Goal: Information Seeking & Learning: Learn about a topic

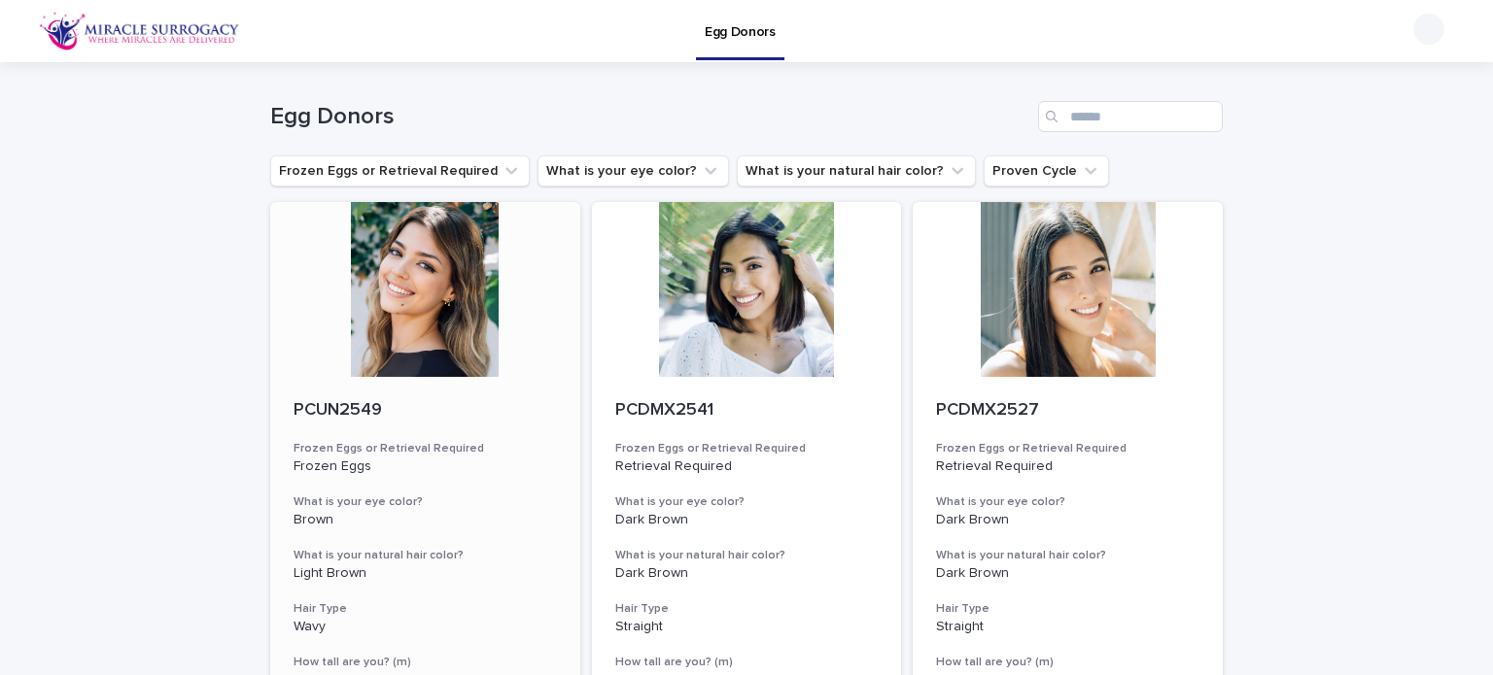
scroll to position [97, 0]
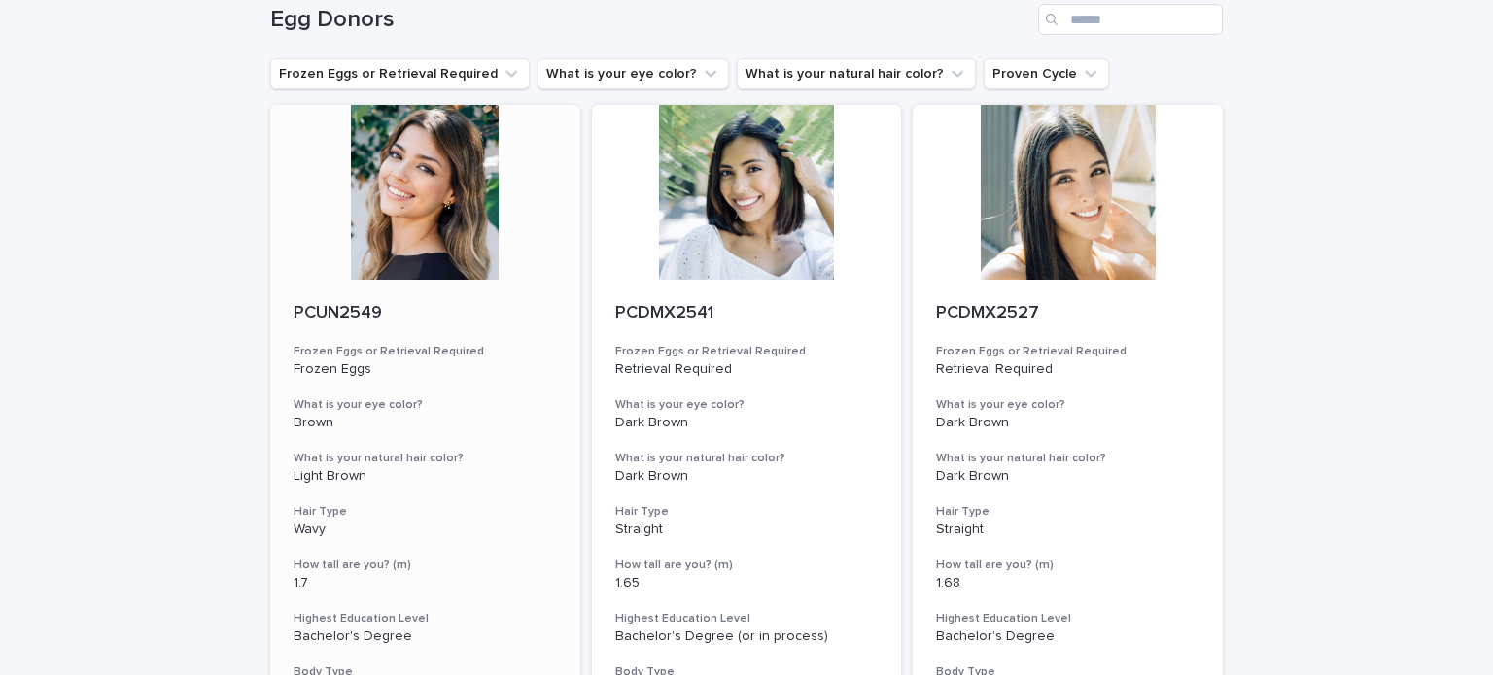
click at [410, 237] on div at bounding box center [425, 192] width 310 height 175
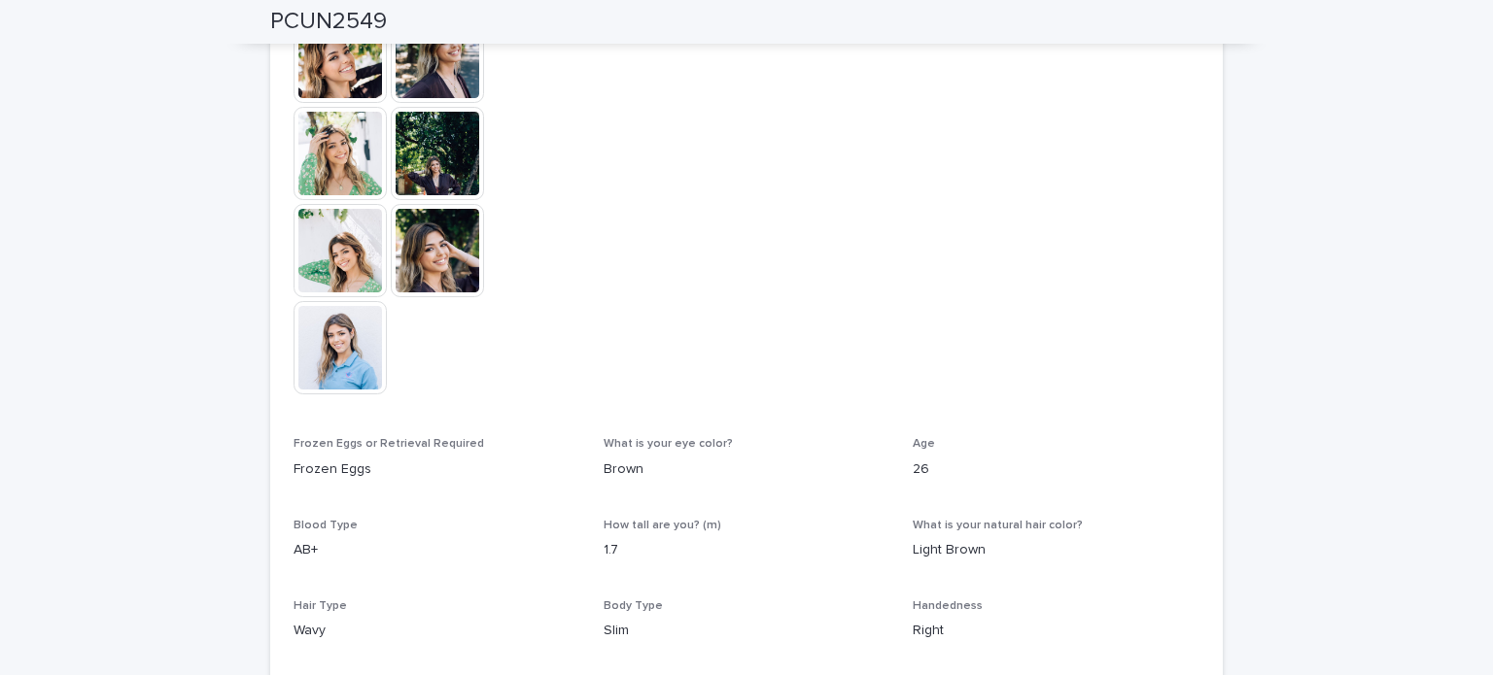
scroll to position [587, 0]
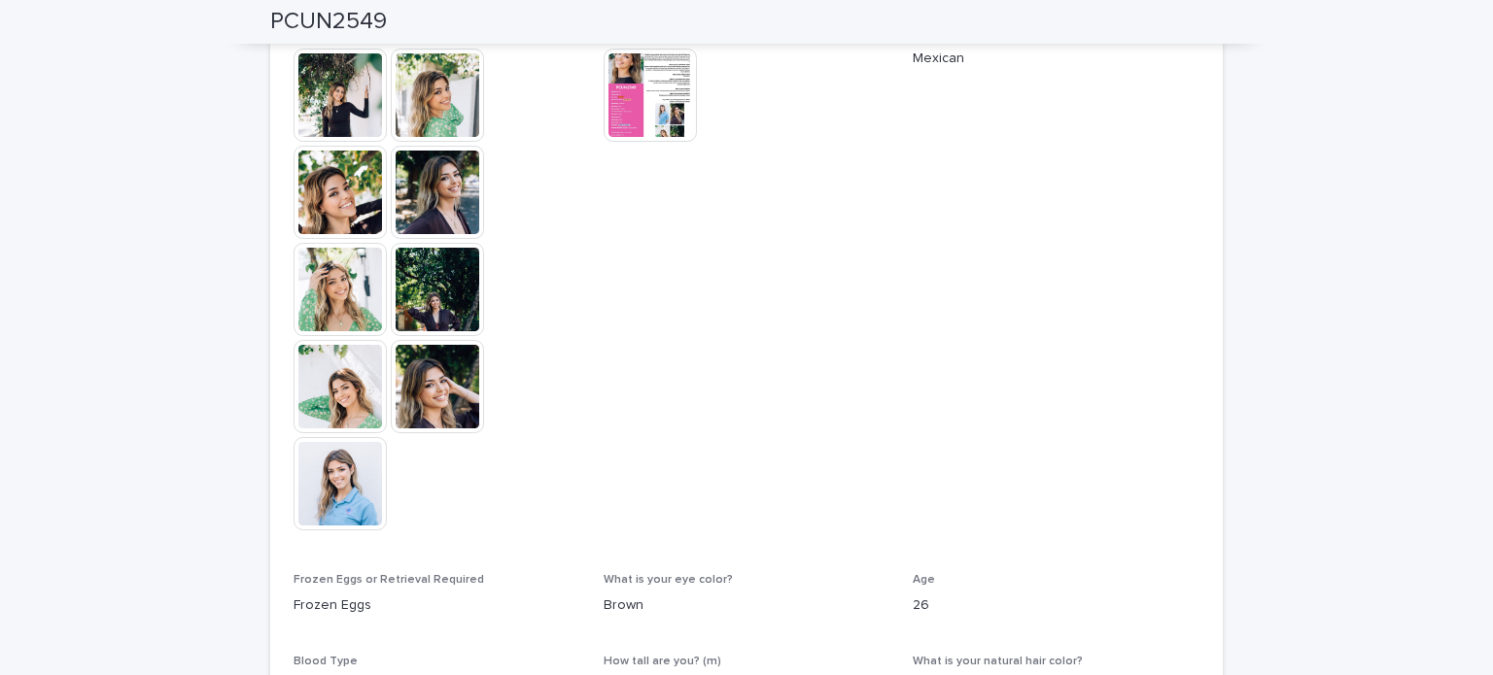
click at [424, 380] on img at bounding box center [437, 386] width 93 height 93
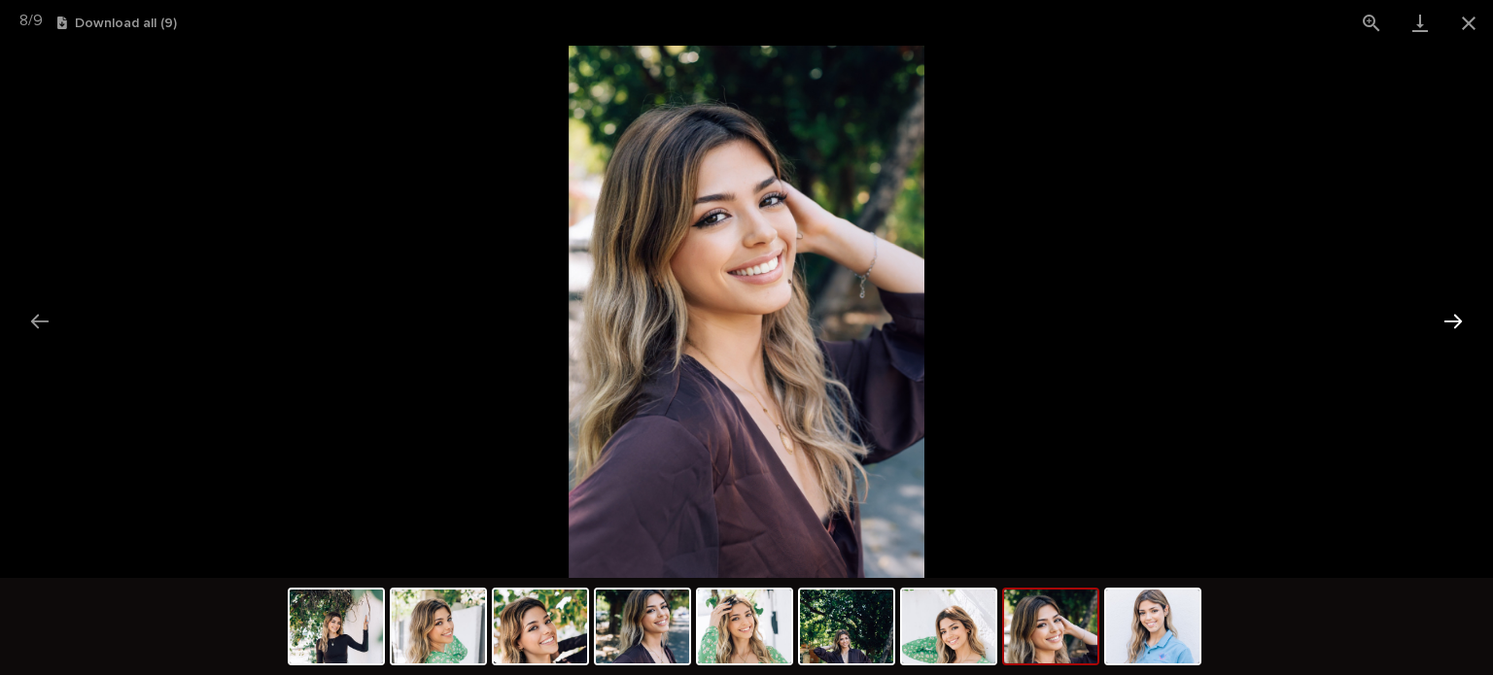
click at [1466, 319] on button "Next slide" at bounding box center [1453, 321] width 41 height 38
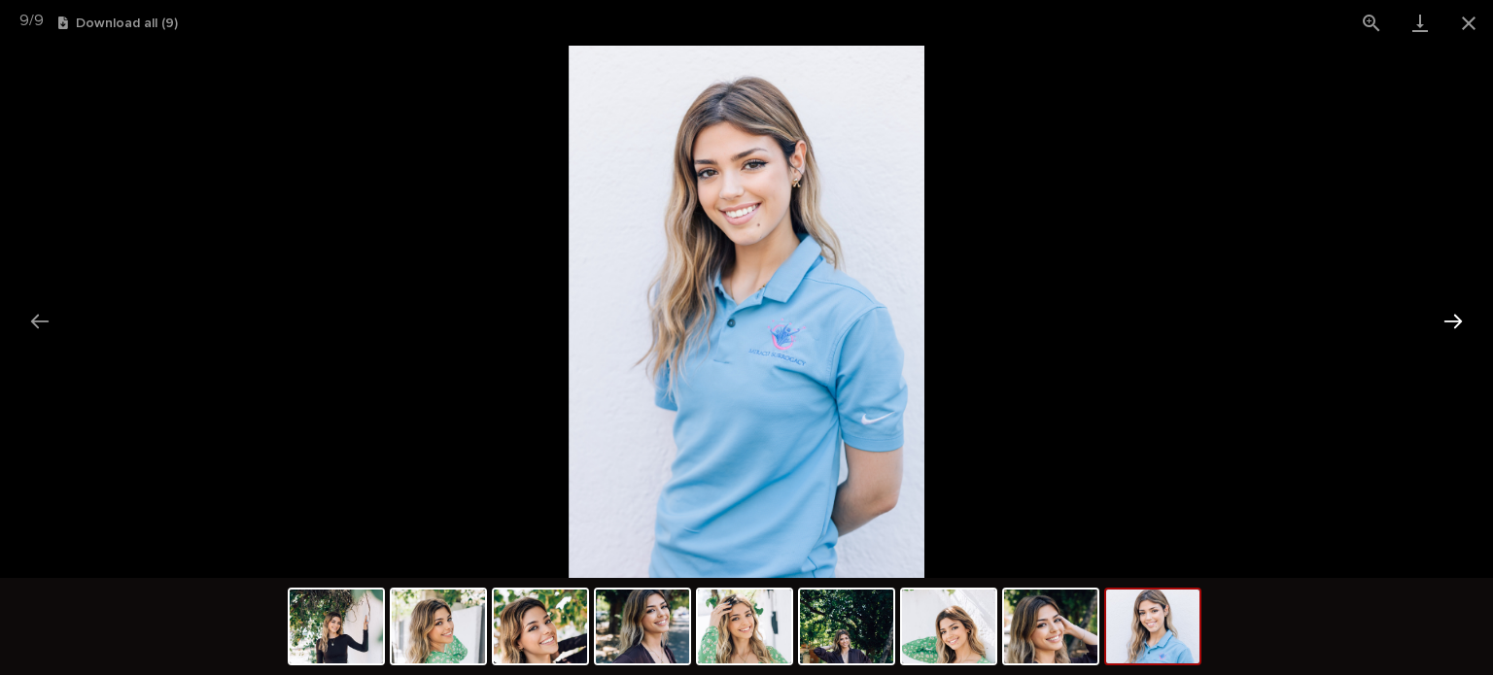
click at [1466, 319] on button "Next slide" at bounding box center [1453, 321] width 41 height 38
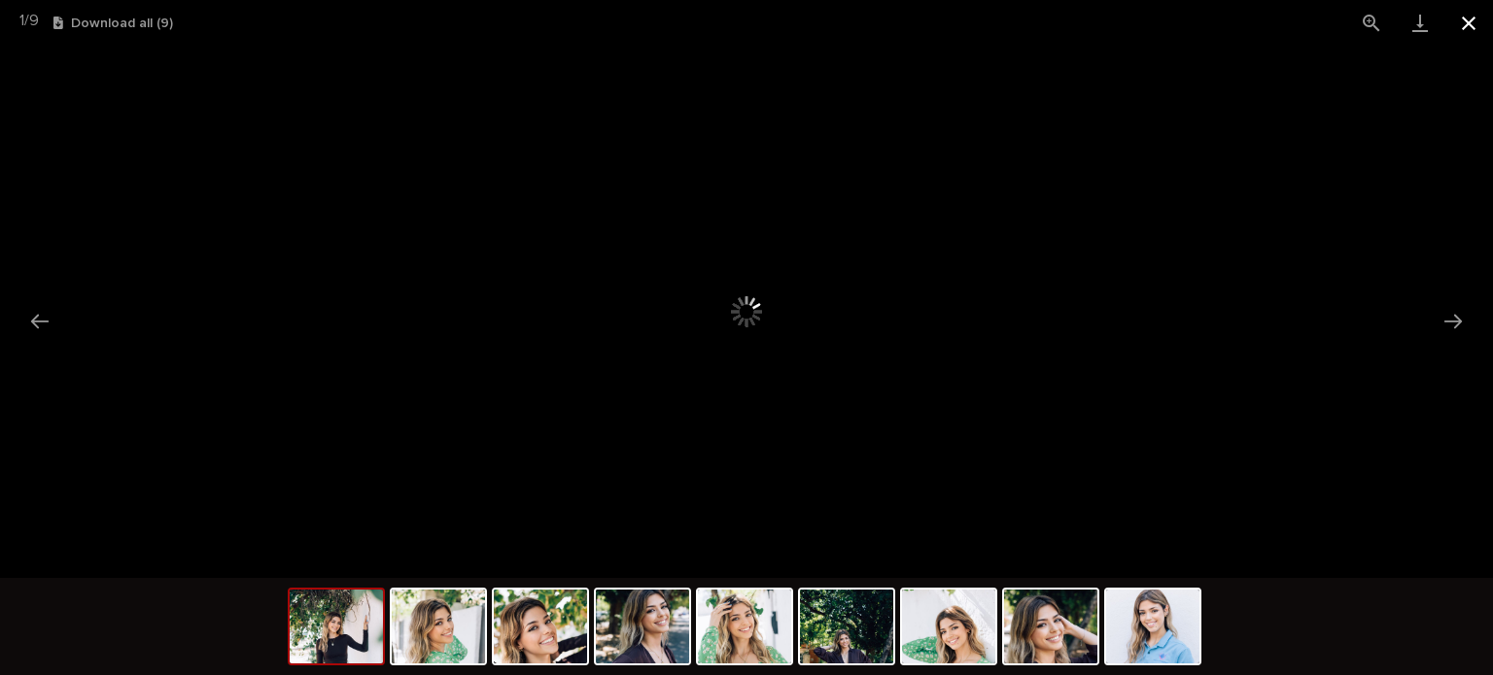
click at [1468, 20] on button "Close gallery" at bounding box center [1468, 23] width 49 height 46
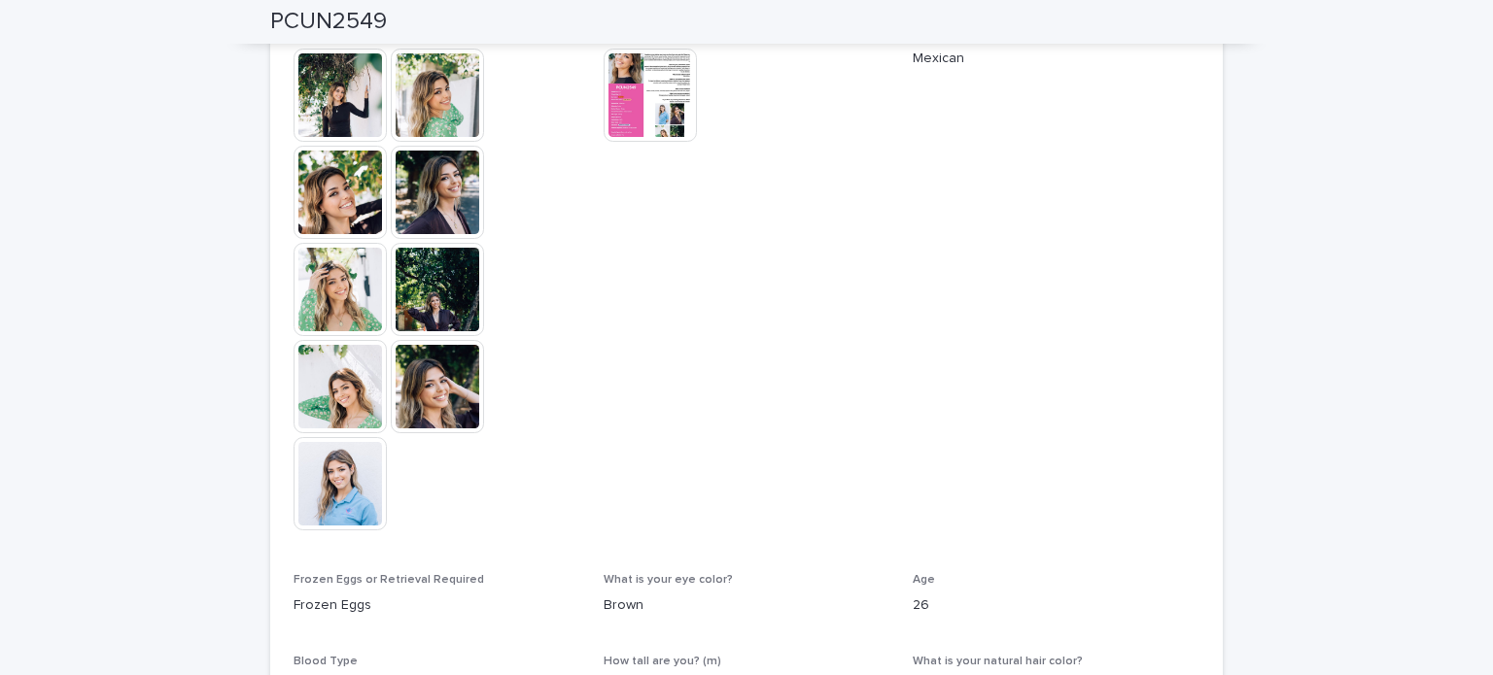
scroll to position [0, 0]
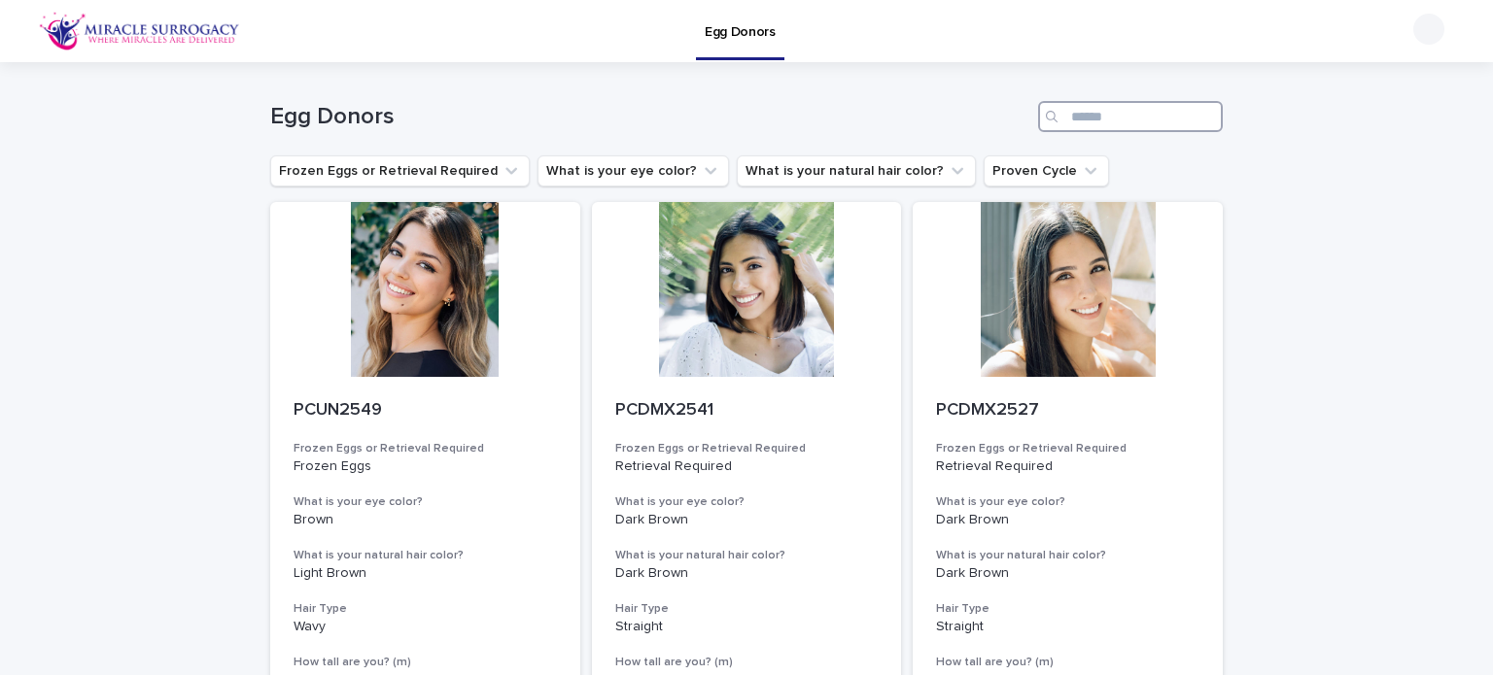
click at [1114, 123] on input "Search" at bounding box center [1130, 116] width 185 height 31
type input "****"
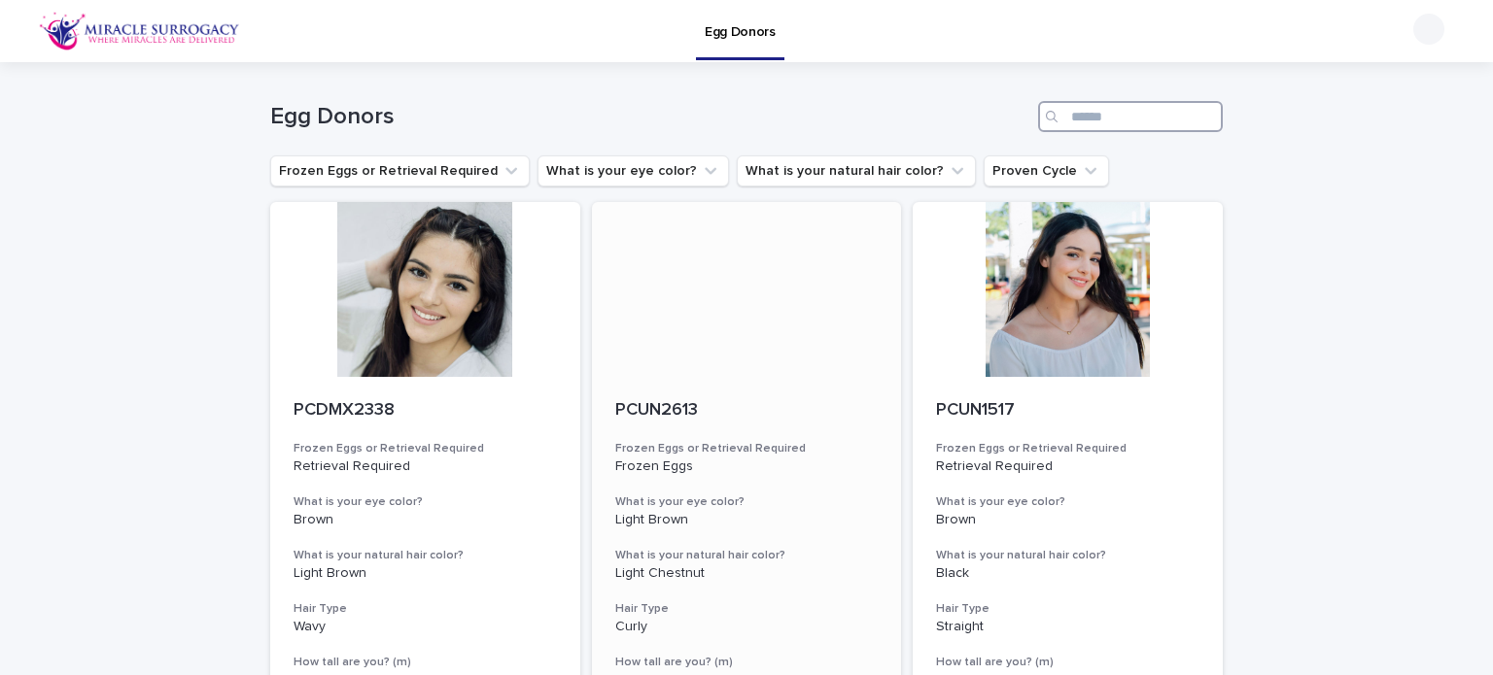
scroll to position [194, 0]
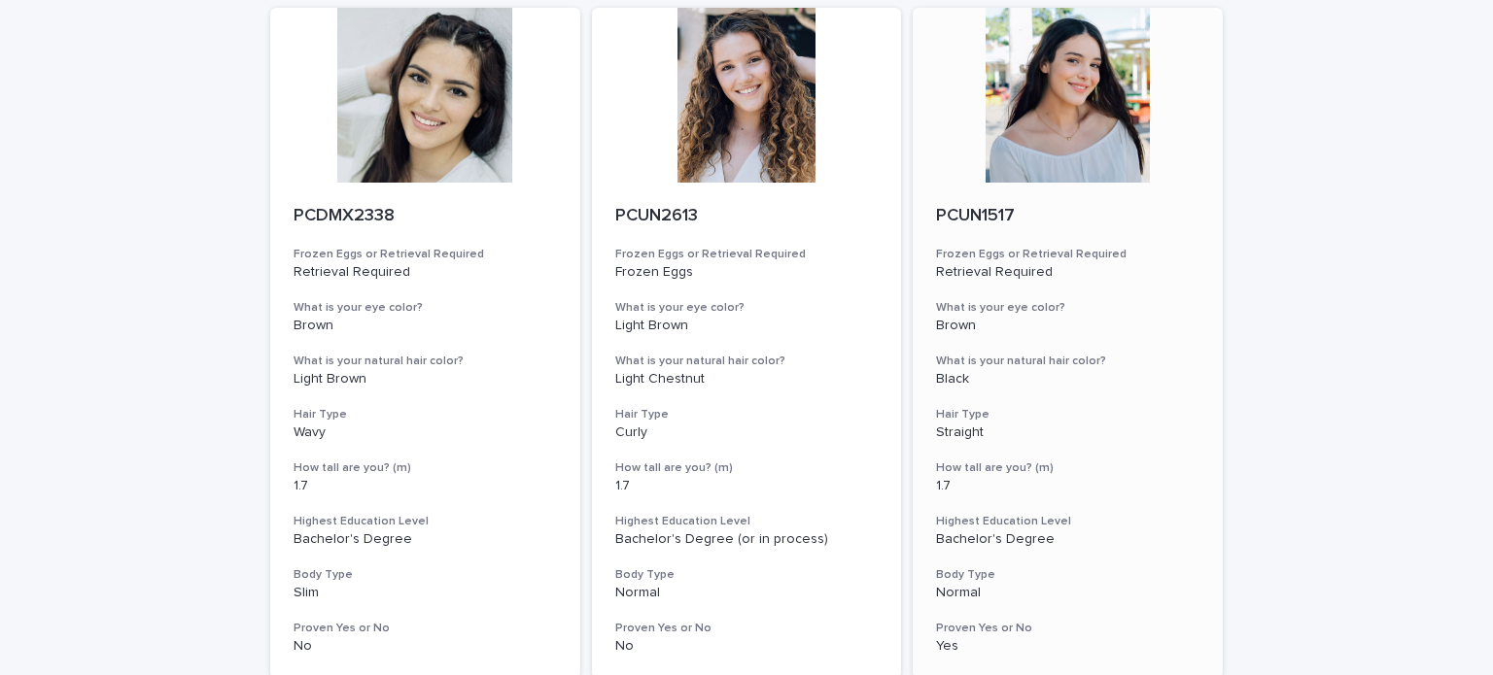
click at [1022, 163] on div at bounding box center [1068, 95] width 310 height 175
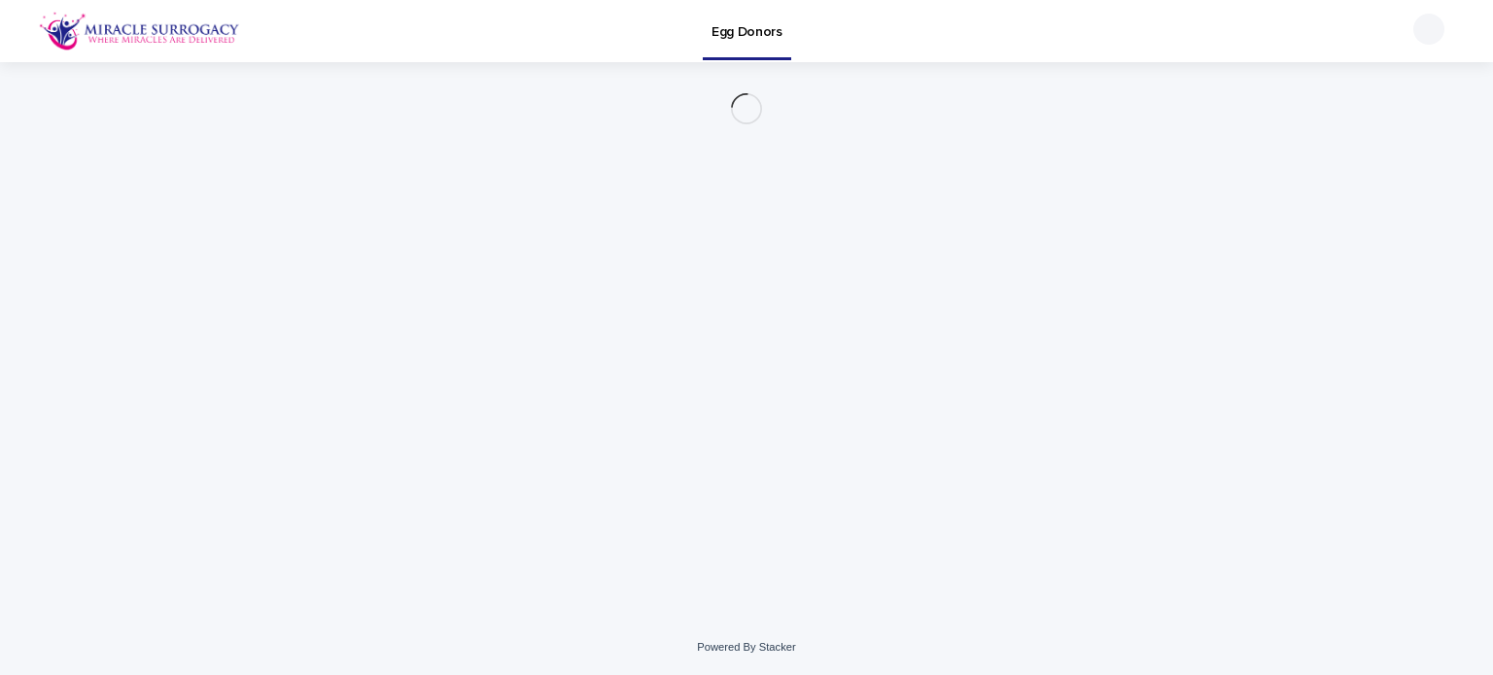
click at [1022, 163] on div "Loading... Saving… Loading... Saving…" at bounding box center [746, 316] width 972 height 509
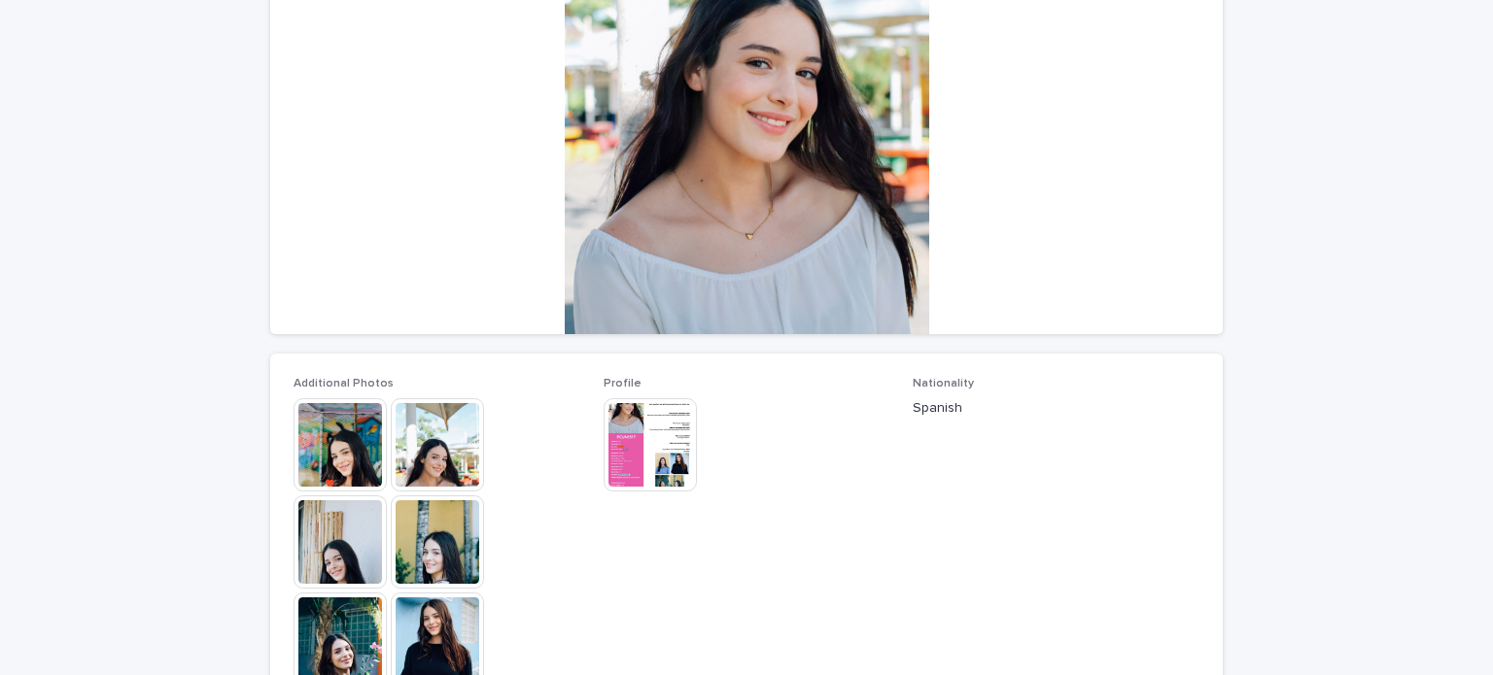
scroll to position [389, 0]
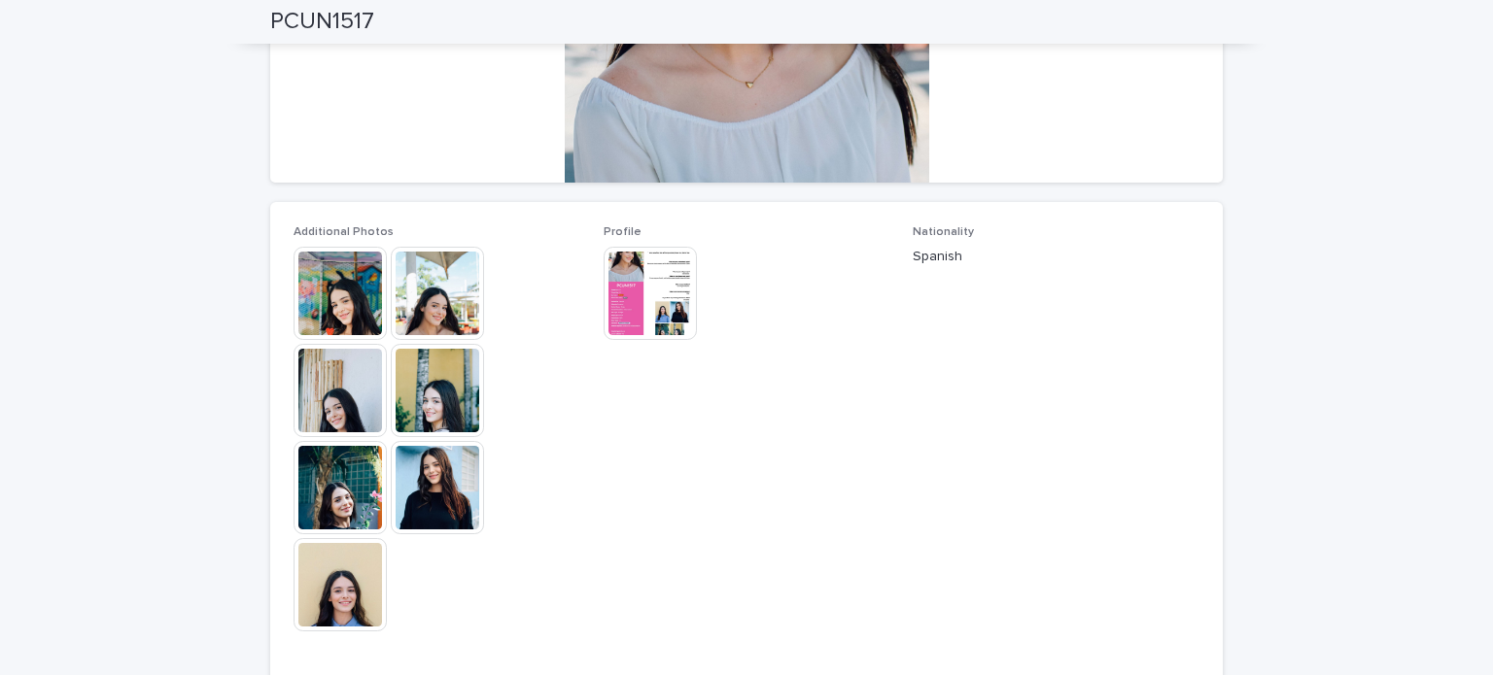
click at [439, 506] on img at bounding box center [437, 487] width 93 height 93
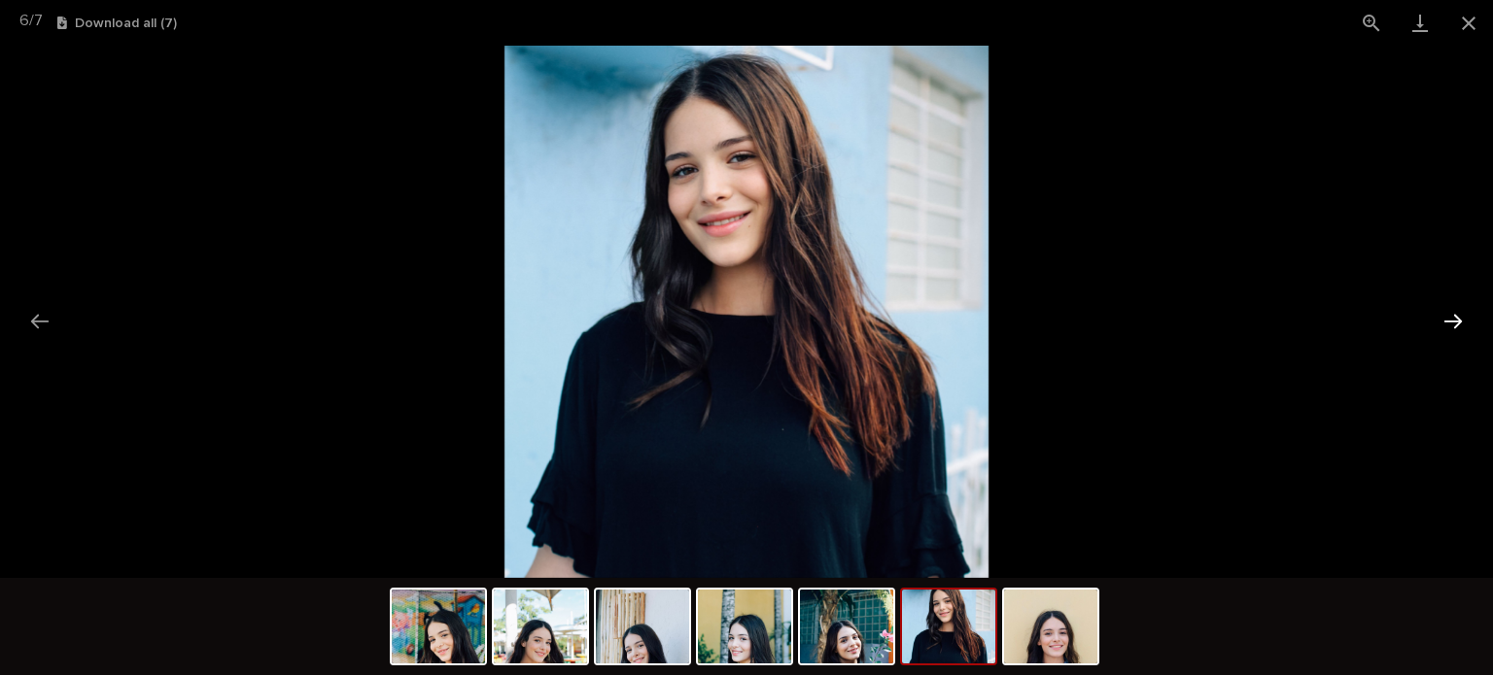
click at [1460, 331] on button "Next slide" at bounding box center [1453, 321] width 41 height 38
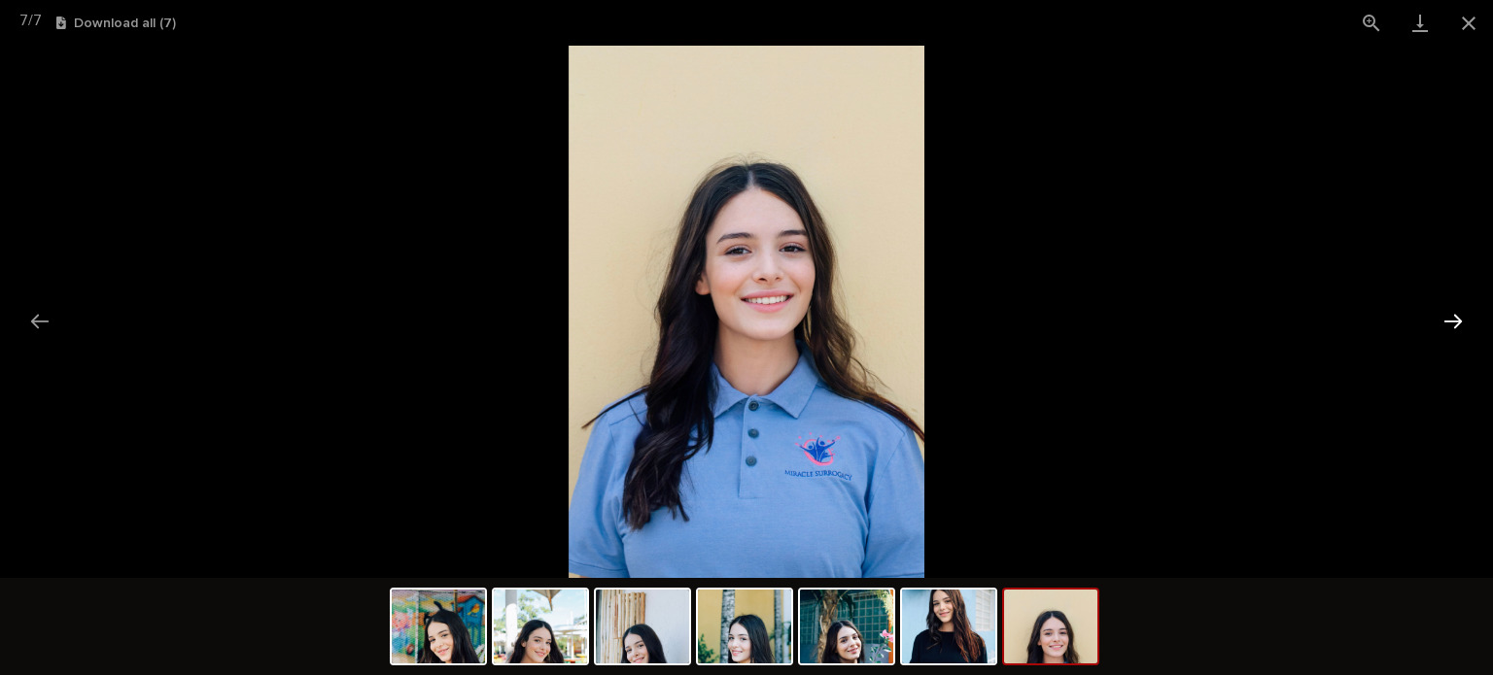
click at [1460, 331] on button "Next slide" at bounding box center [1453, 321] width 41 height 38
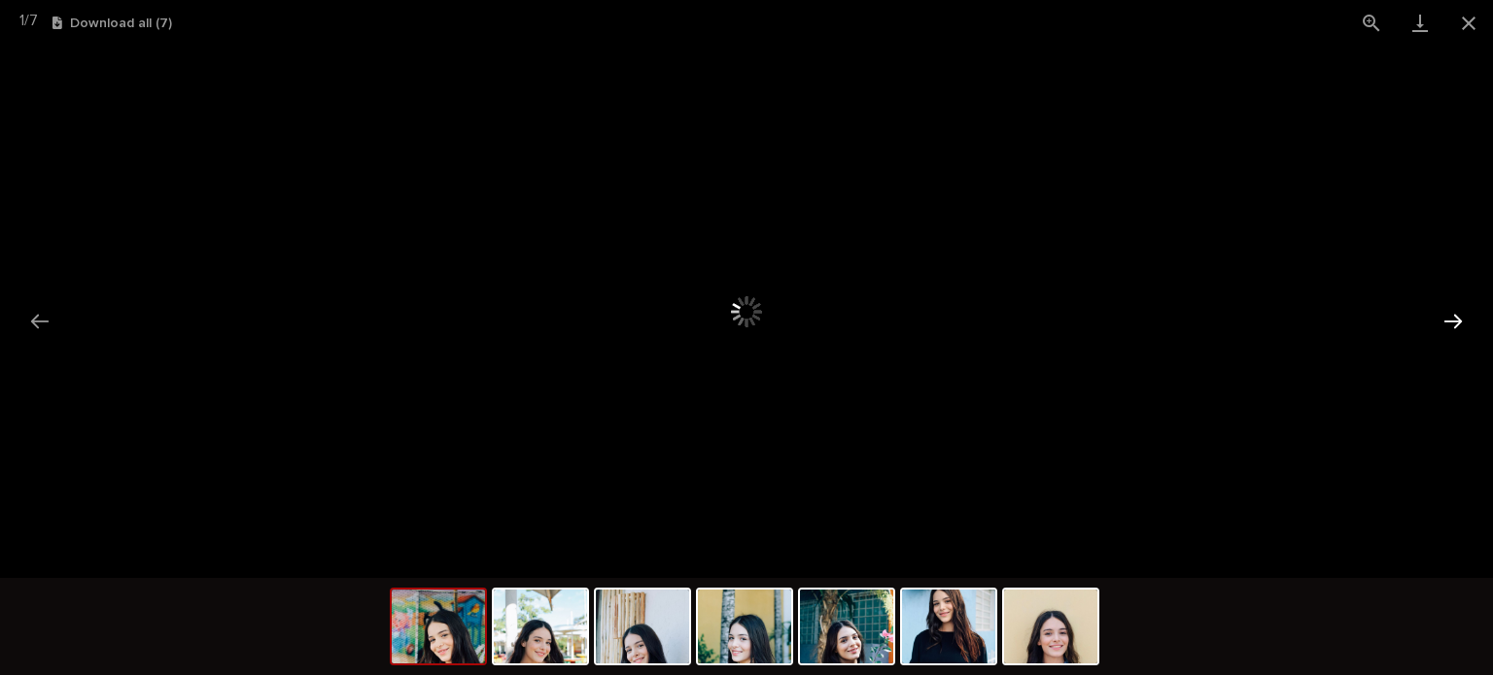
click at [1460, 331] on button "Next slide" at bounding box center [1453, 321] width 41 height 38
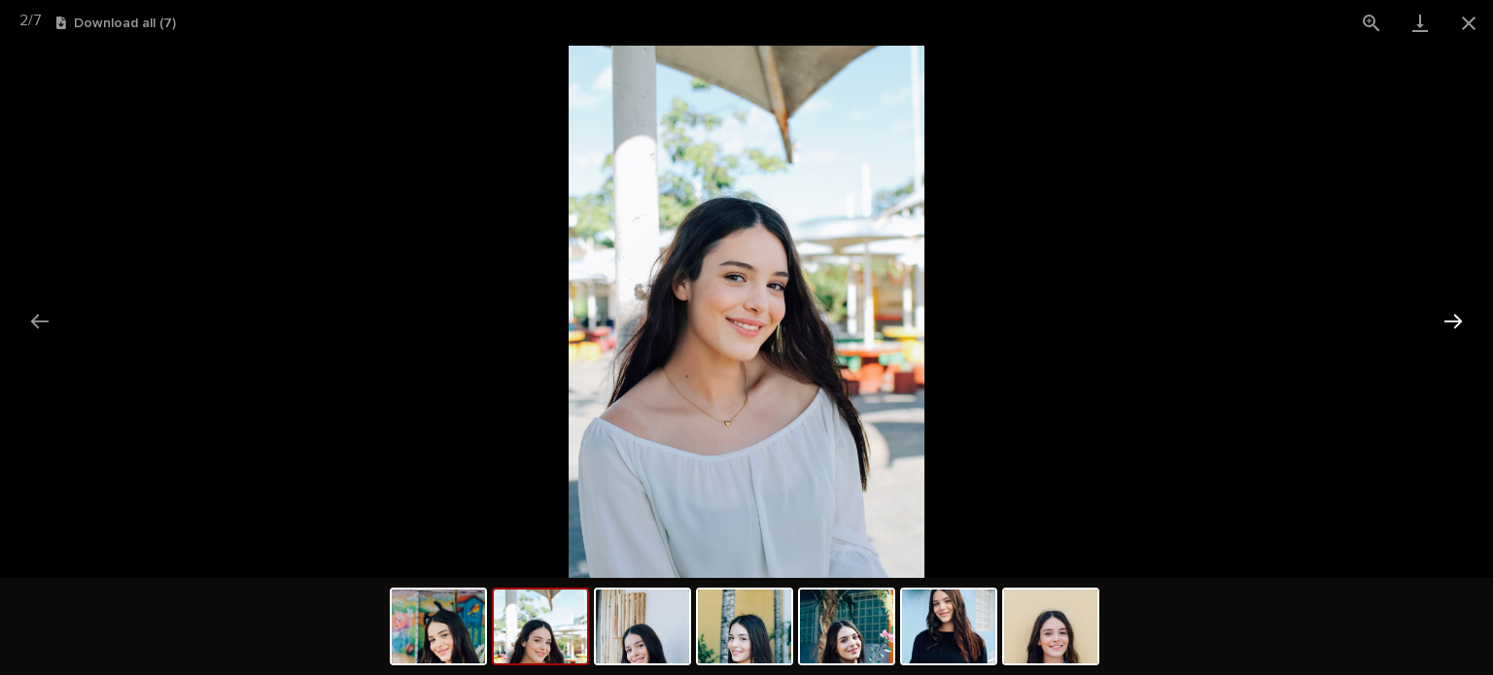
click at [1457, 315] on button "Next slide" at bounding box center [1453, 321] width 41 height 38
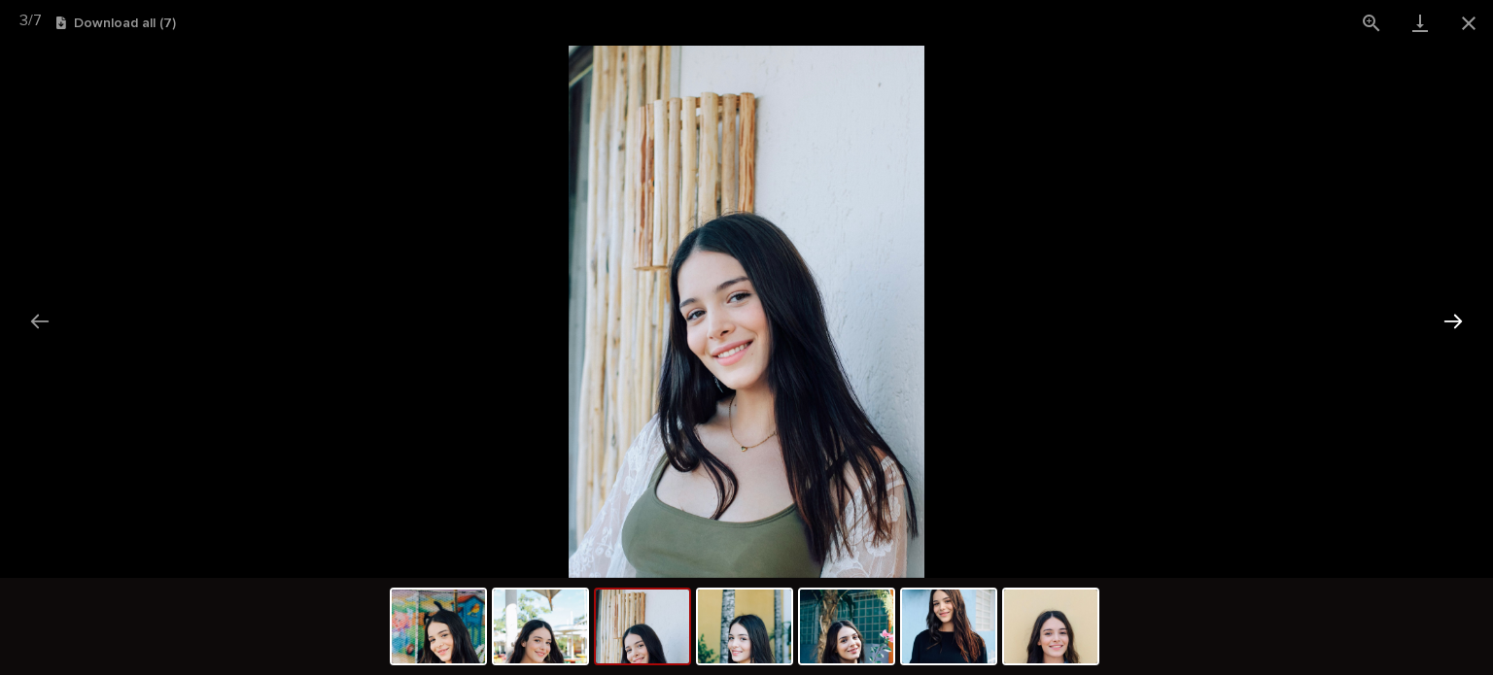
click at [1457, 315] on button "Next slide" at bounding box center [1453, 321] width 41 height 38
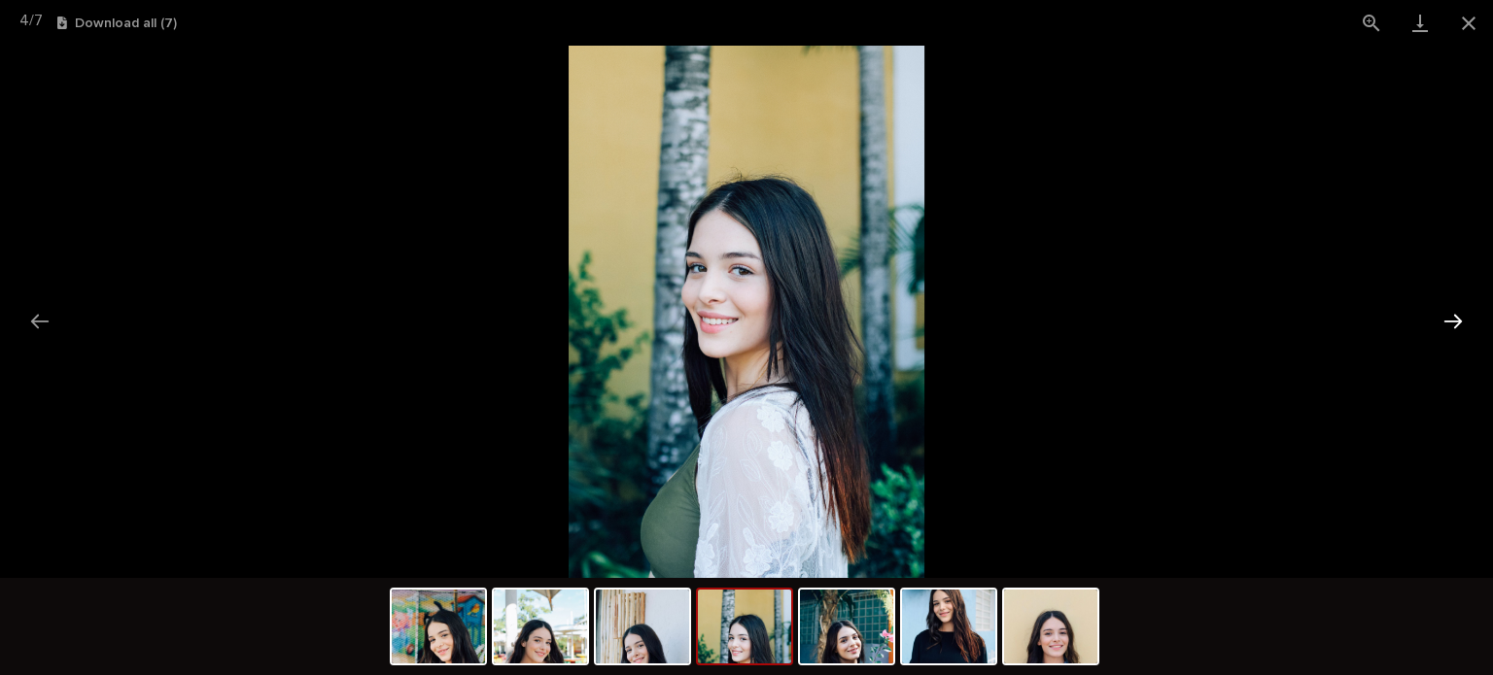
click at [1457, 315] on button "Next slide" at bounding box center [1453, 321] width 41 height 38
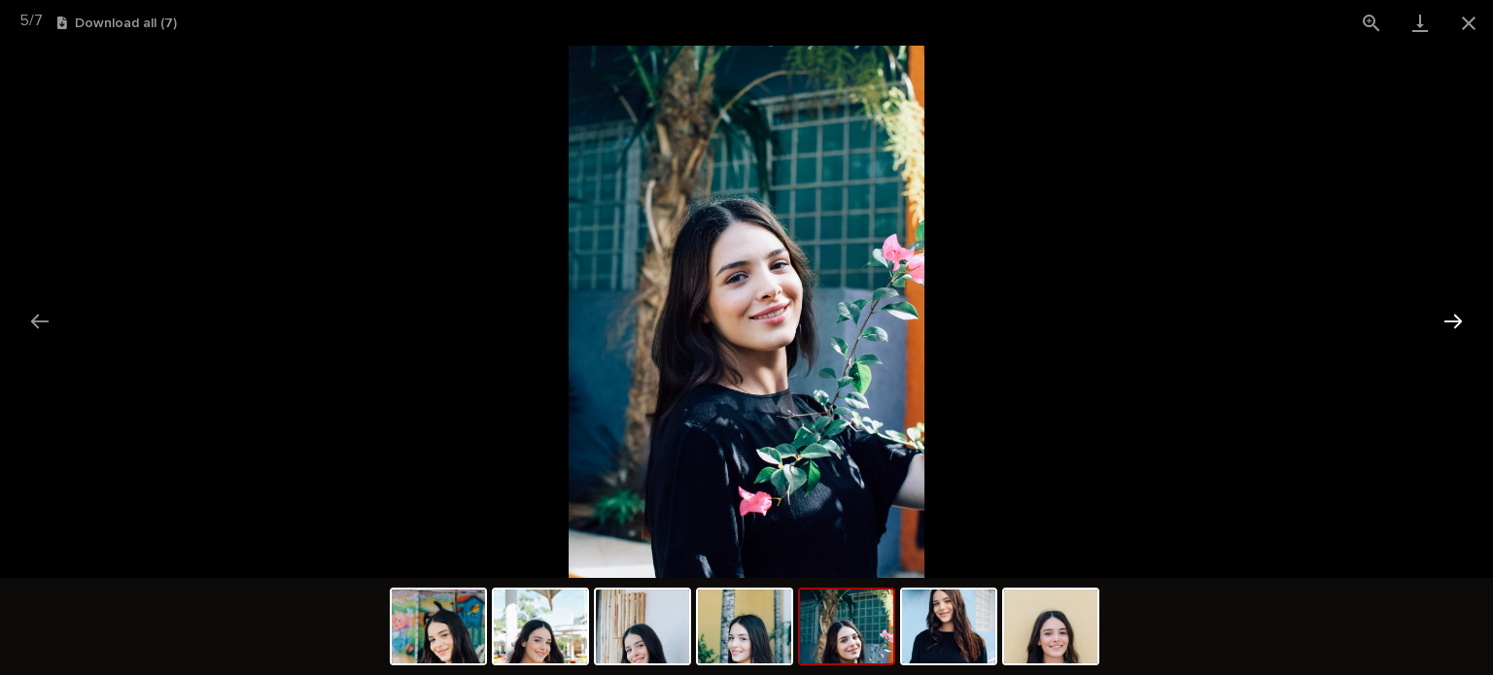
click at [1458, 316] on button "Next slide" at bounding box center [1453, 321] width 41 height 38
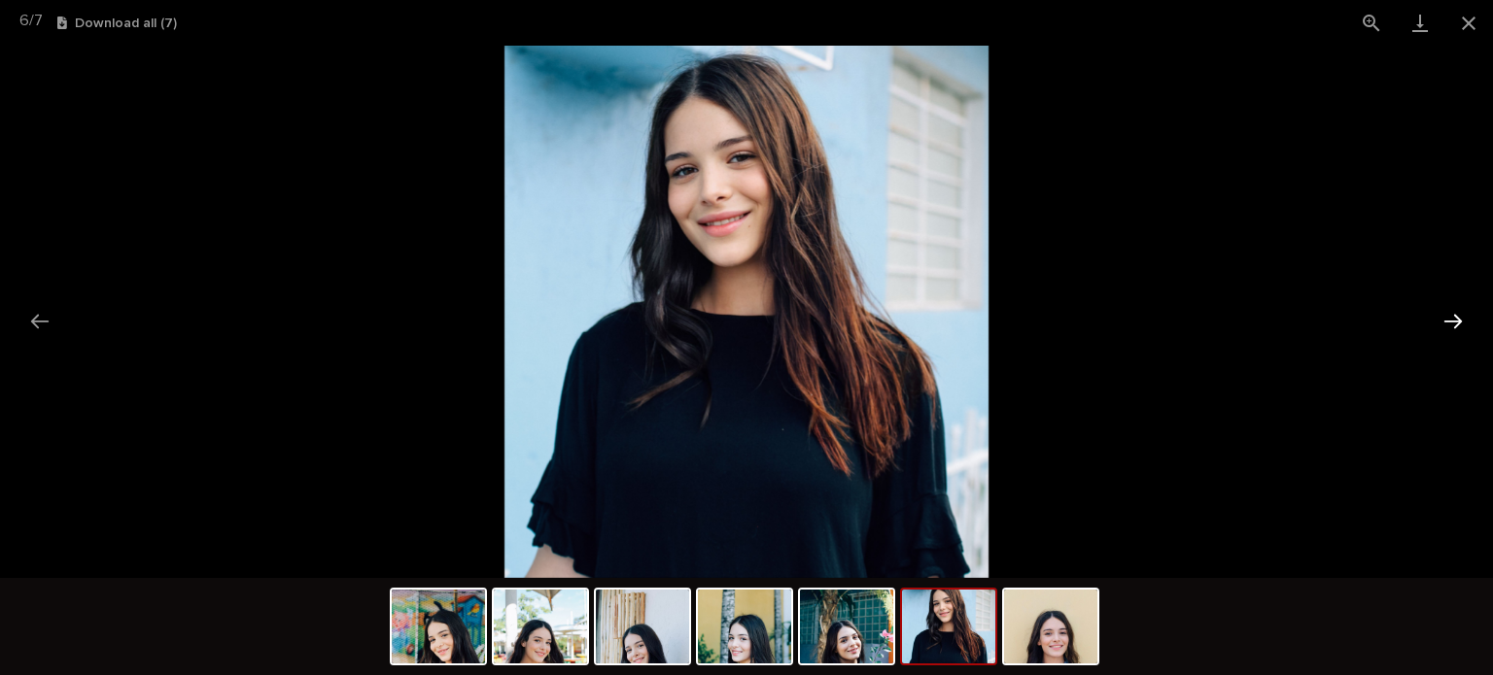
click at [1458, 316] on button "Next slide" at bounding box center [1453, 321] width 41 height 38
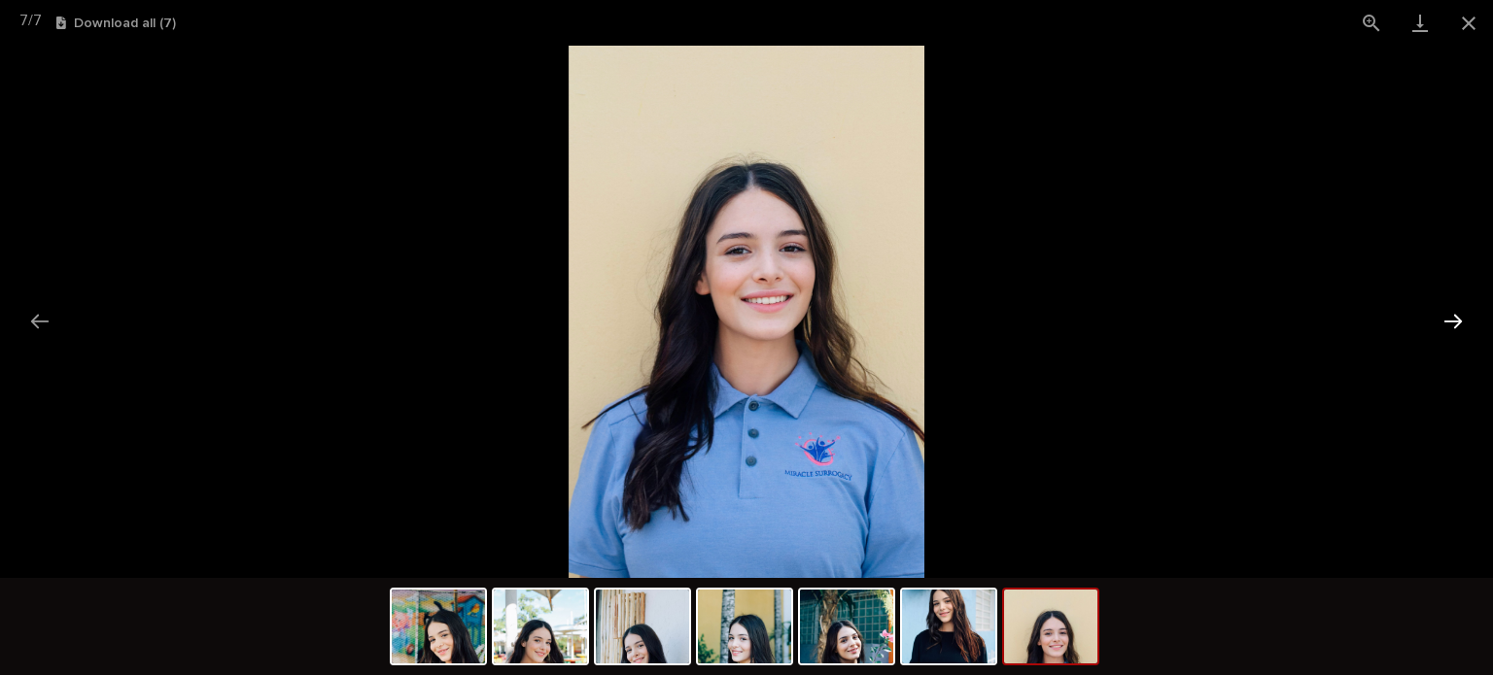
click at [1458, 316] on button "Next slide" at bounding box center [1453, 321] width 41 height 38
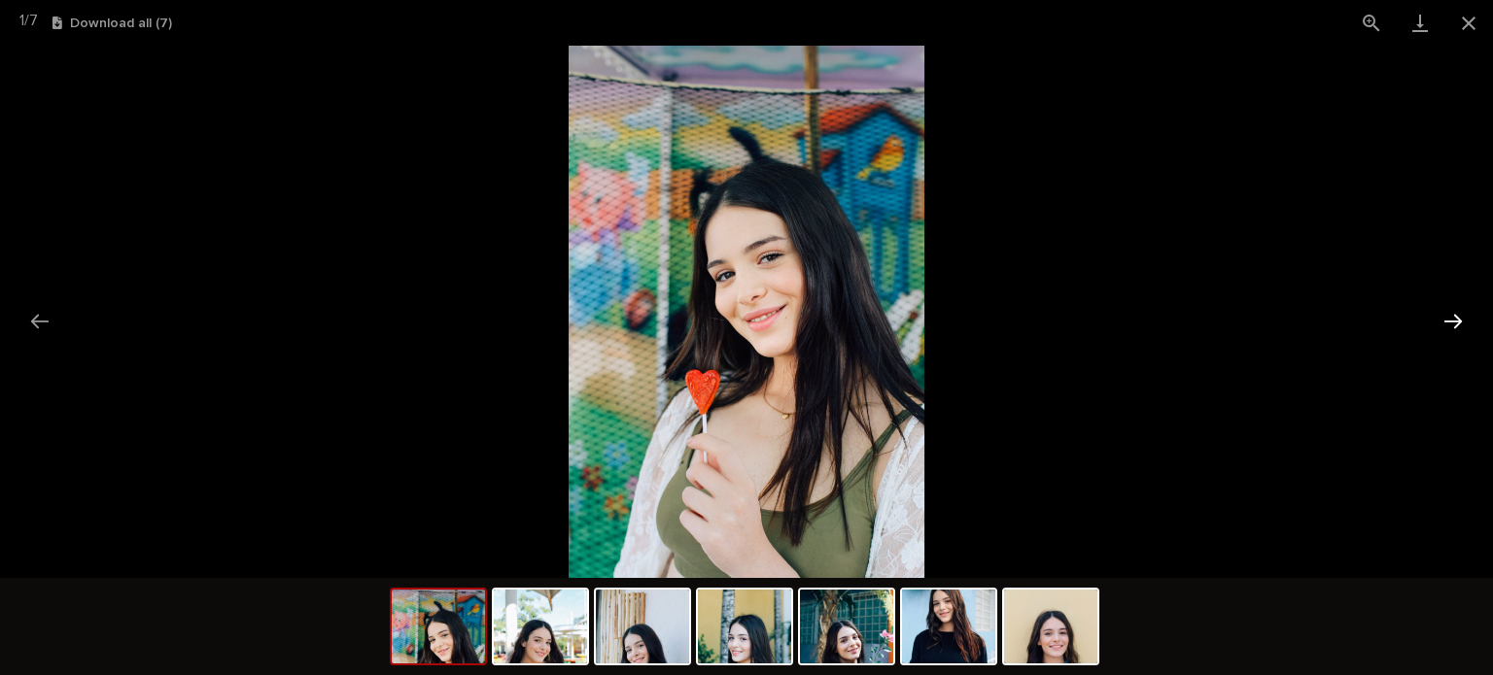
click at [1458, 316] on button "Next slide" at bounding box center [1453, 321] width 41 height 38
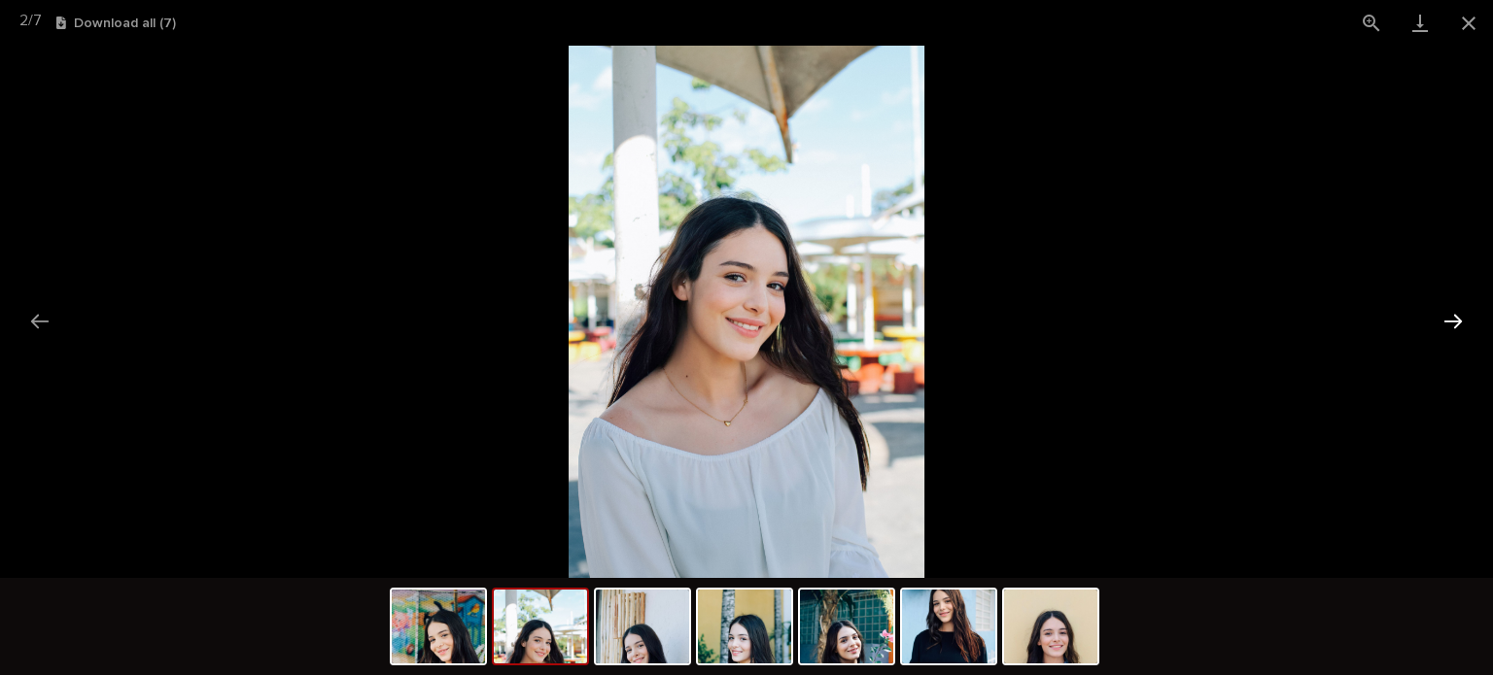
click at [1458, 316] on button "Next slide" at bounding box center [1453, 321] width 41 height 38
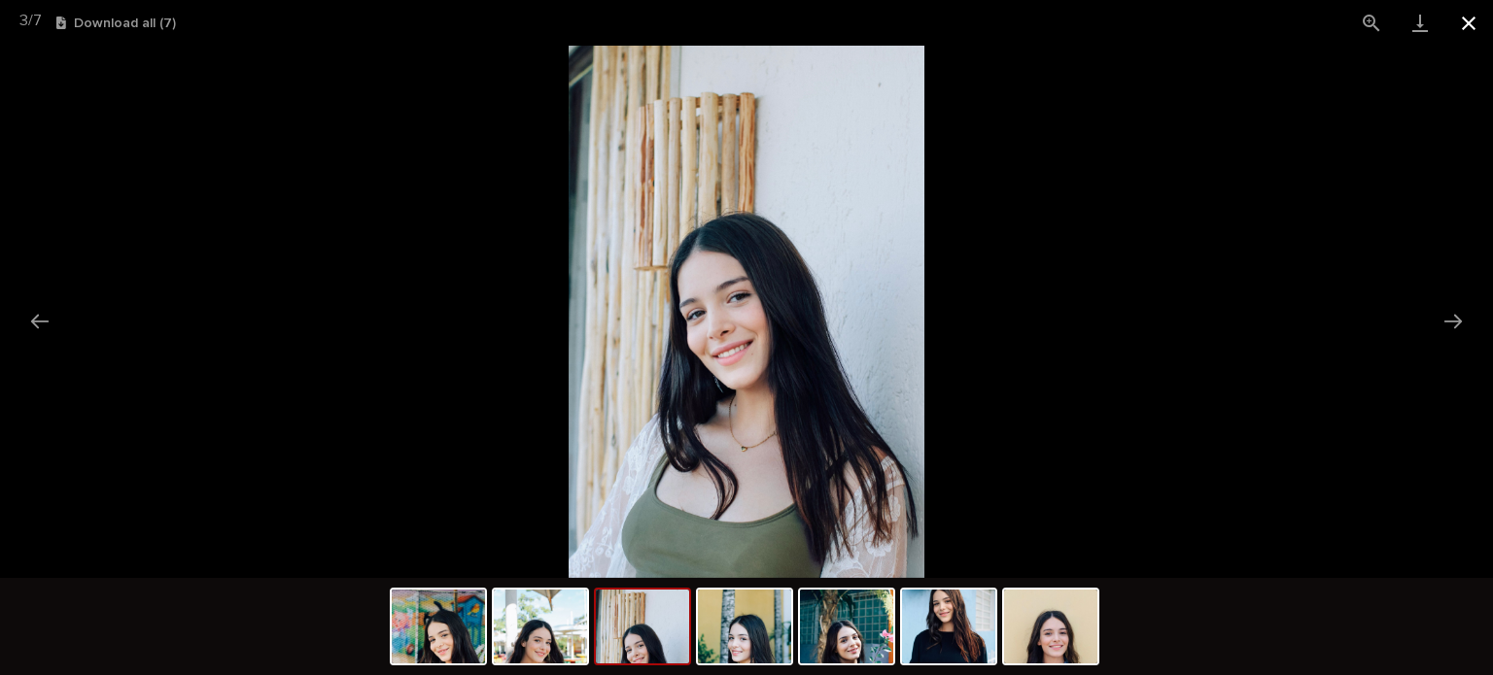
click at [1472, 14] on button "Close gallery" at bounding box center [1468, 23] width 49 height 46
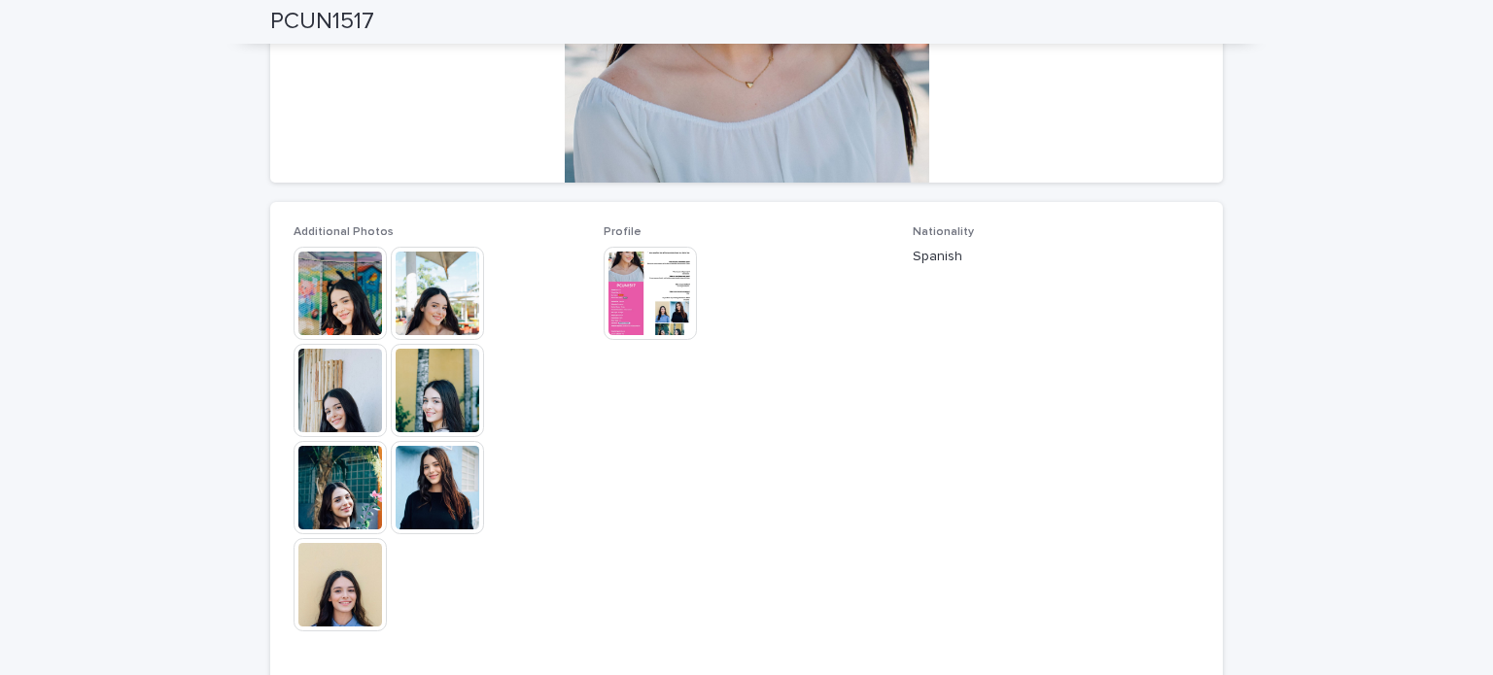
scroll to position [0, 0]
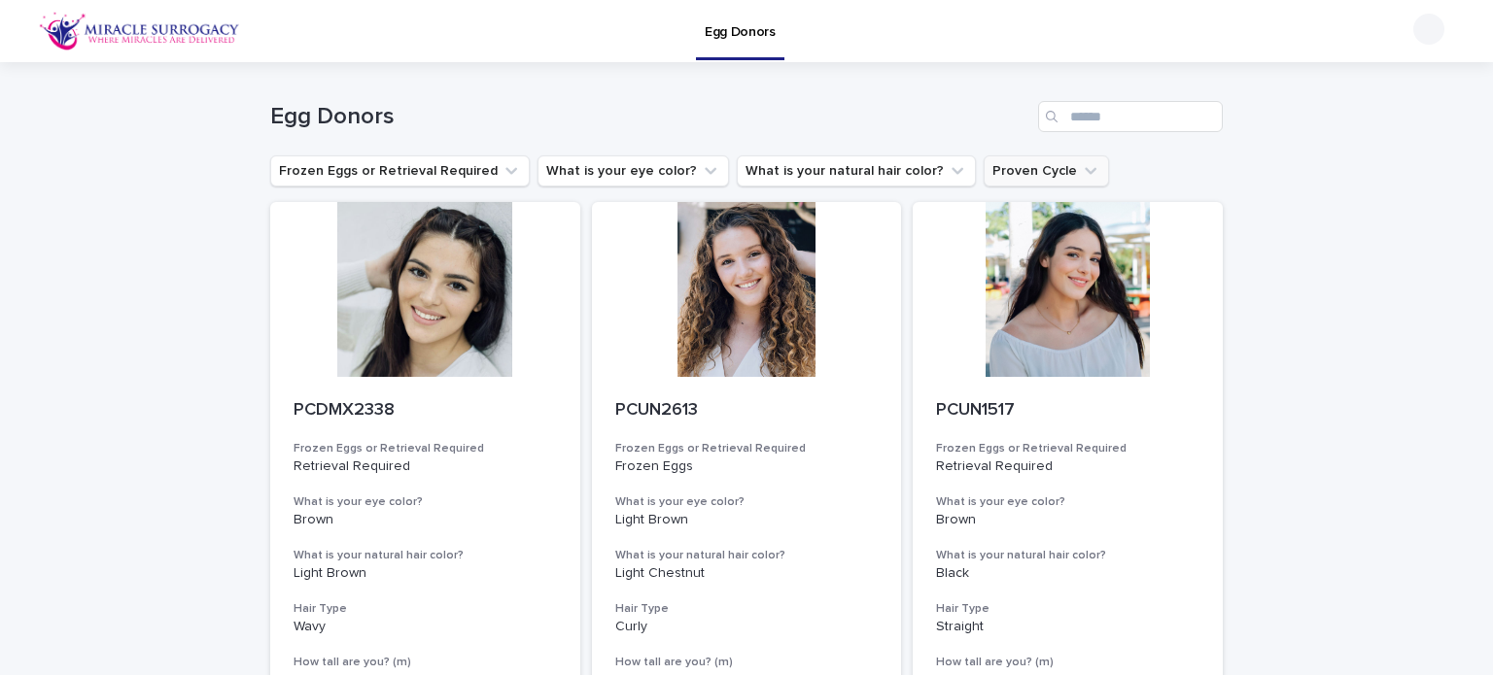
click at [1004, 166] on button "Proven Cycle" at bounding box center [1046, 171] width 125 height 31
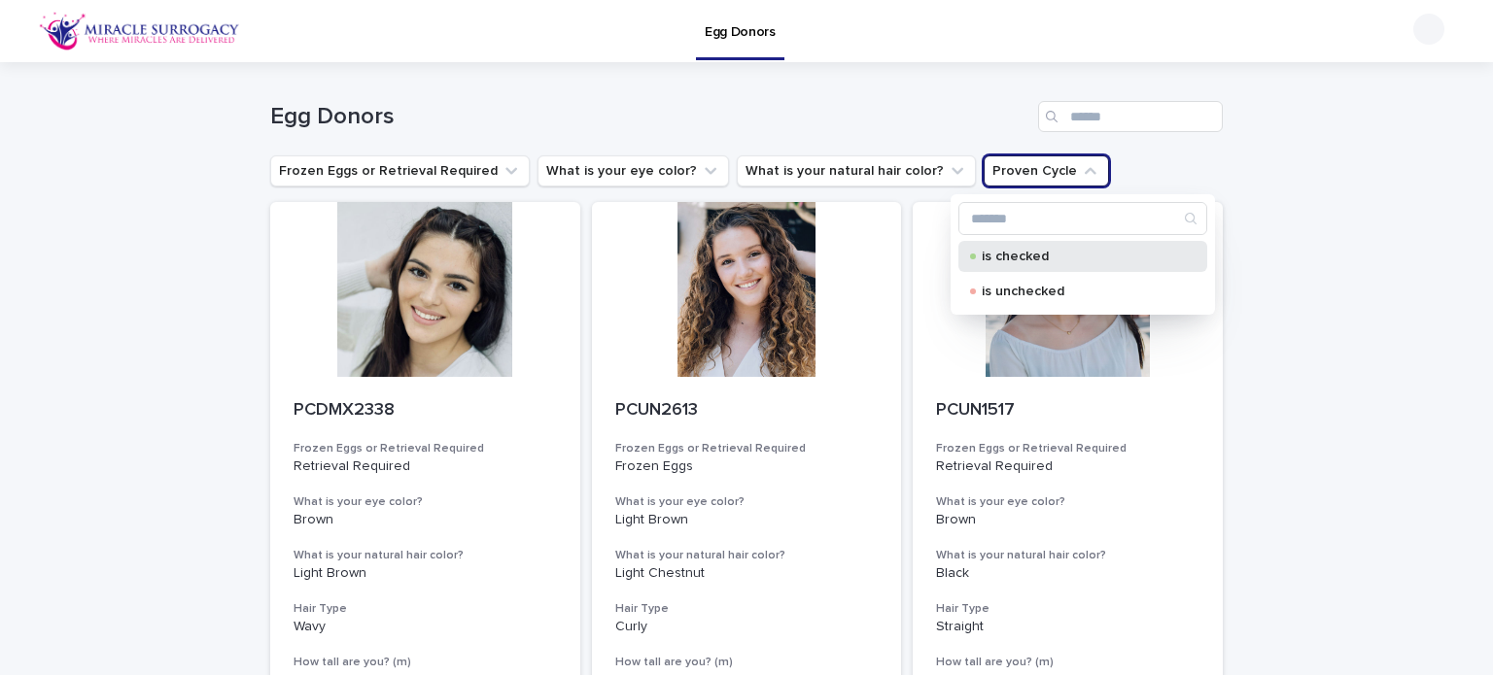
click at [1027, 256] on p "is checked" at bounding box center [1079, 257] width 194 height 14
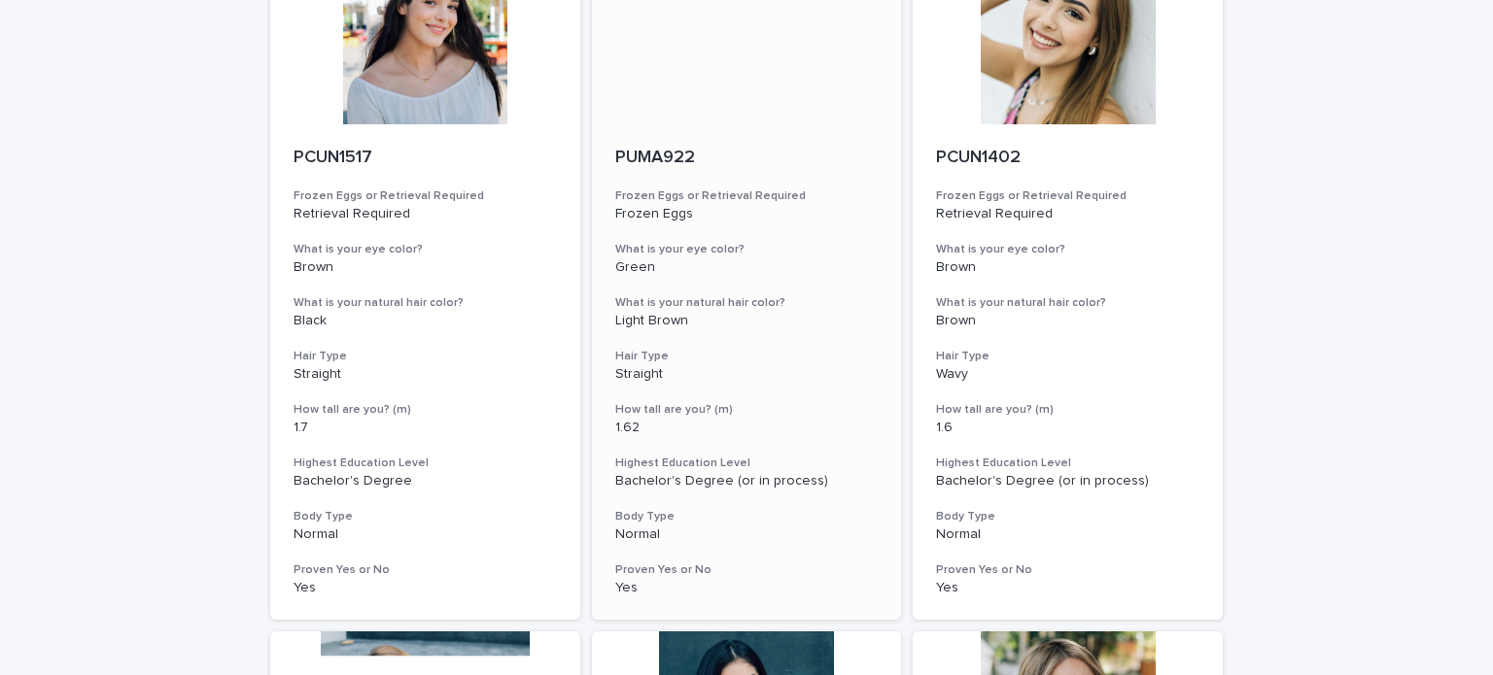
scroll to position [97, 0]
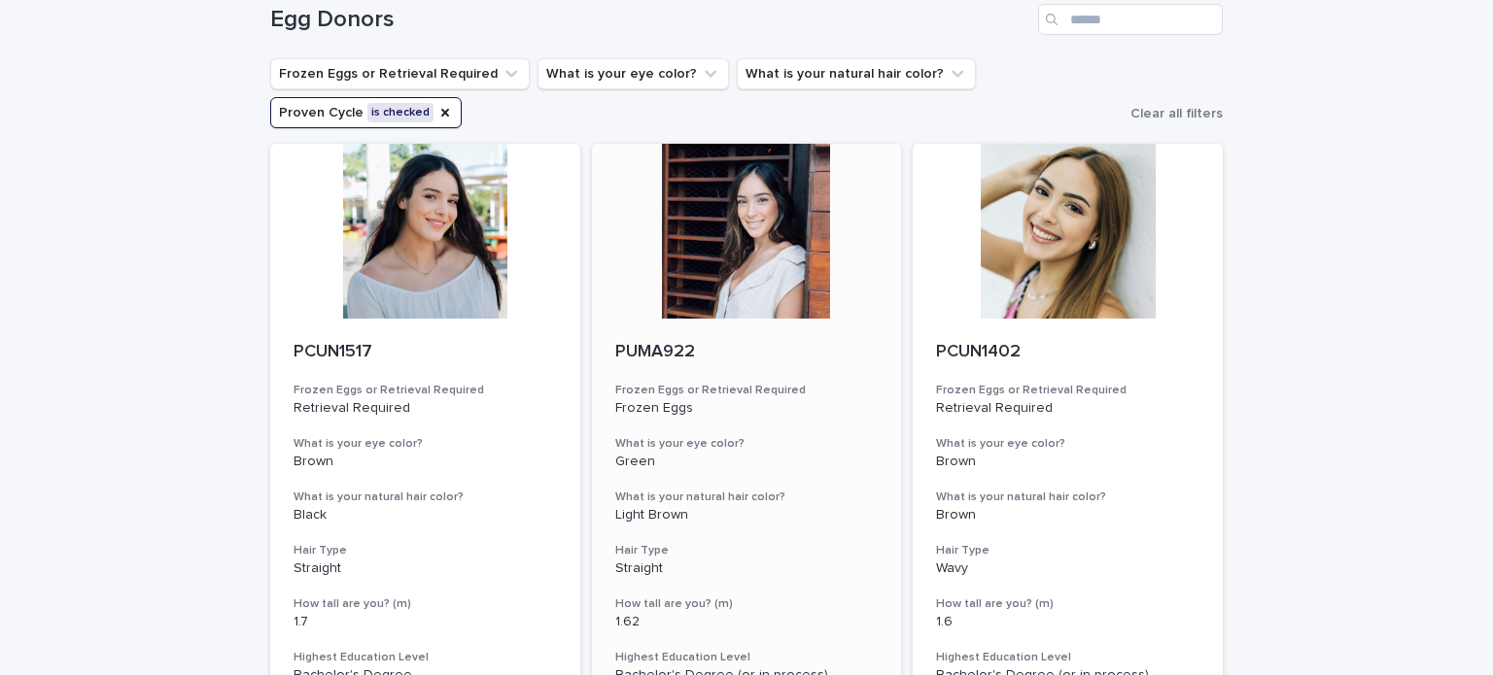
click at [746, 228] on div at bounding box center [747, 231] width 310 height 175
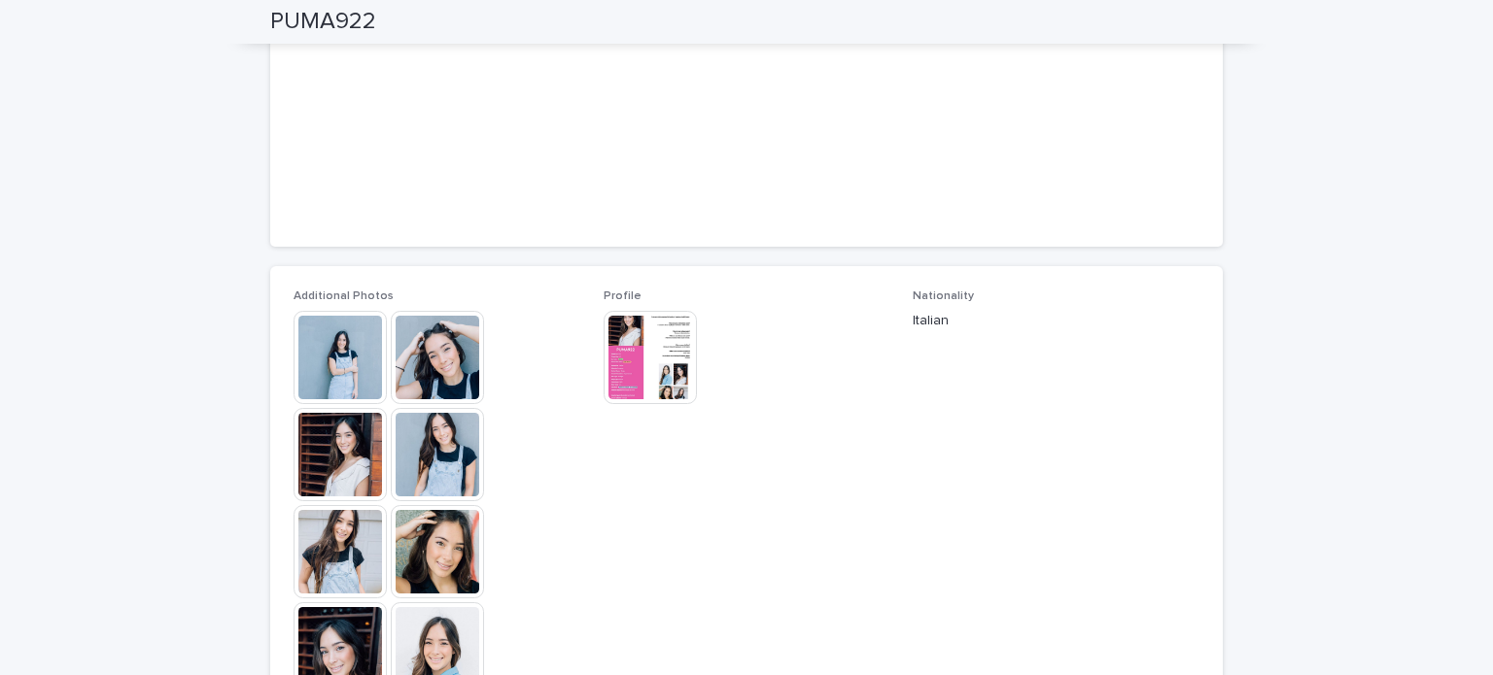
scroll to position [486, 0]
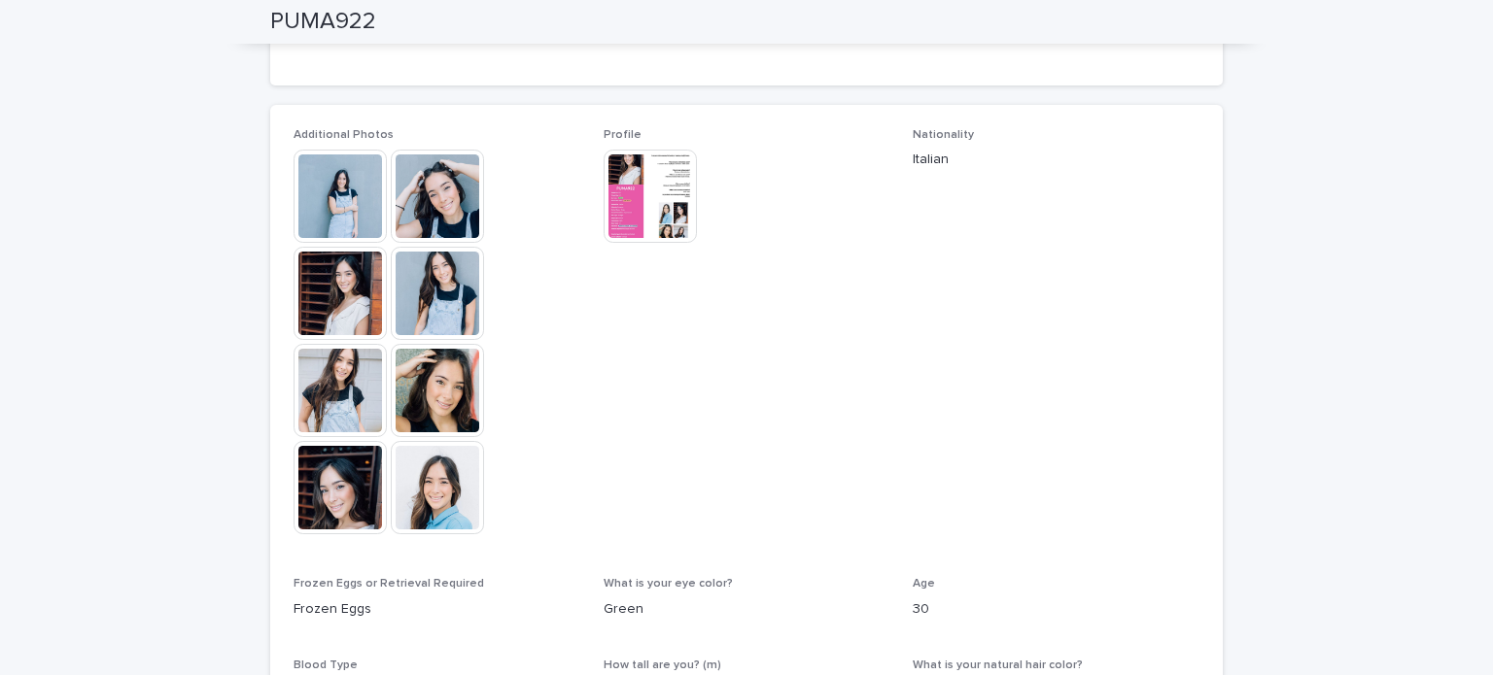
click at [441, 393] on img at bounding box center [437, 390] width 93 height 93
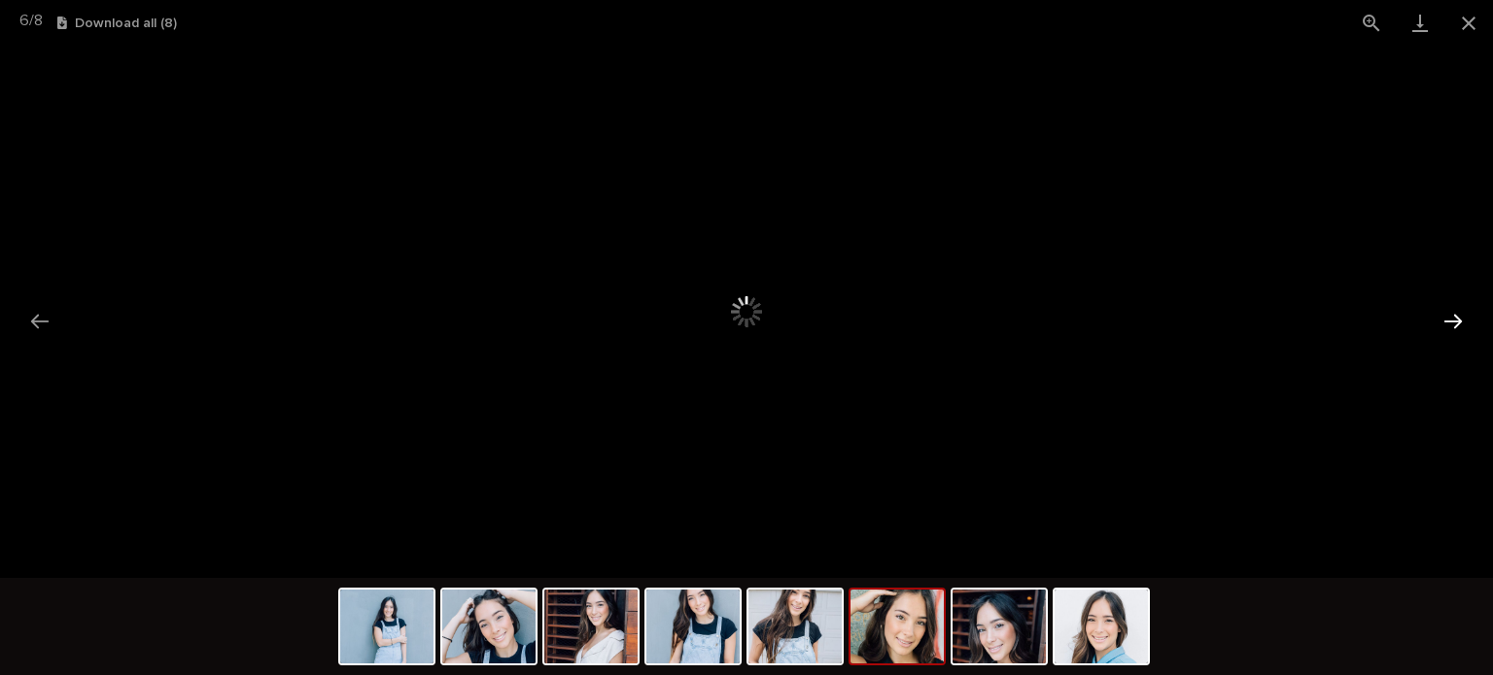
click at [1454, 306] on button "Next slide" at bounding box center [1453, 321] width 41 height 38
click at [68, 316] on div at bounding box center [746, 312] width 1493 height 533
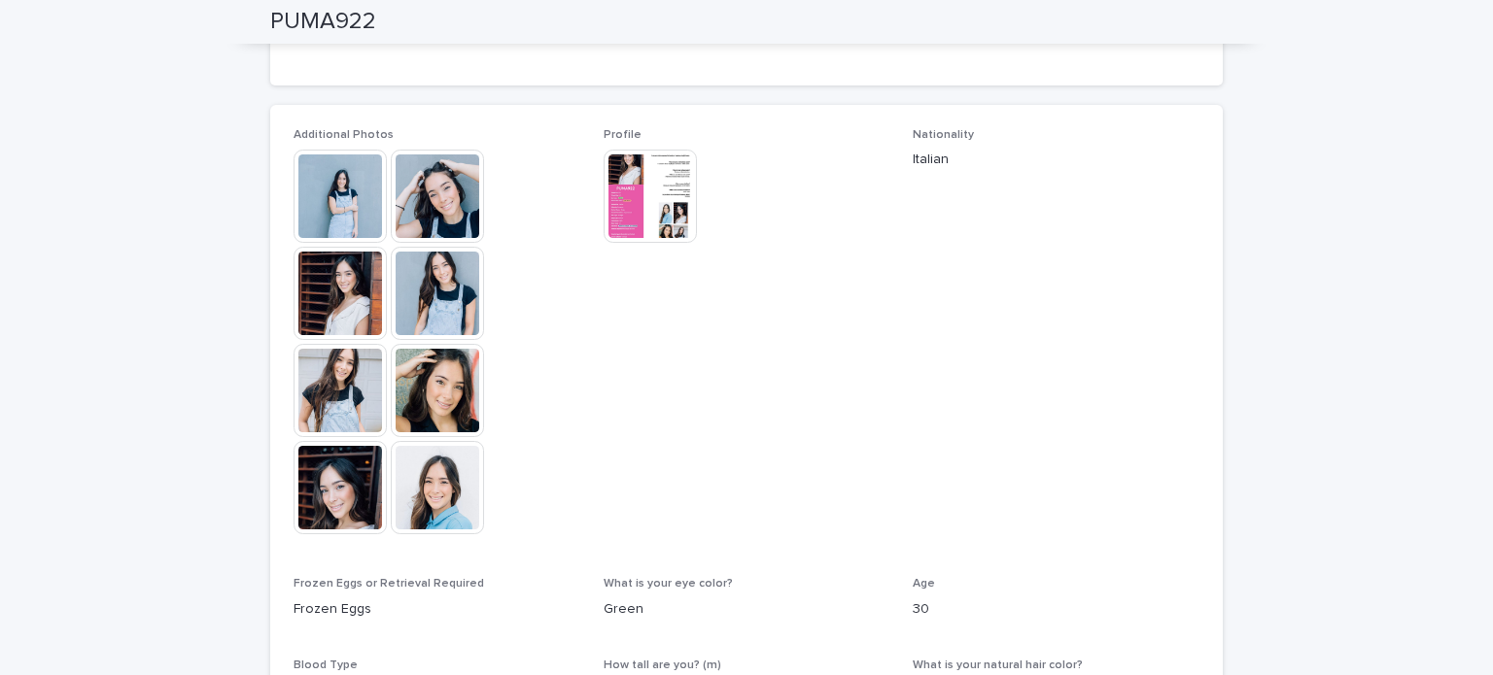
click at [294, 190] on img at bounding box center [340, 196] width 93 height 93
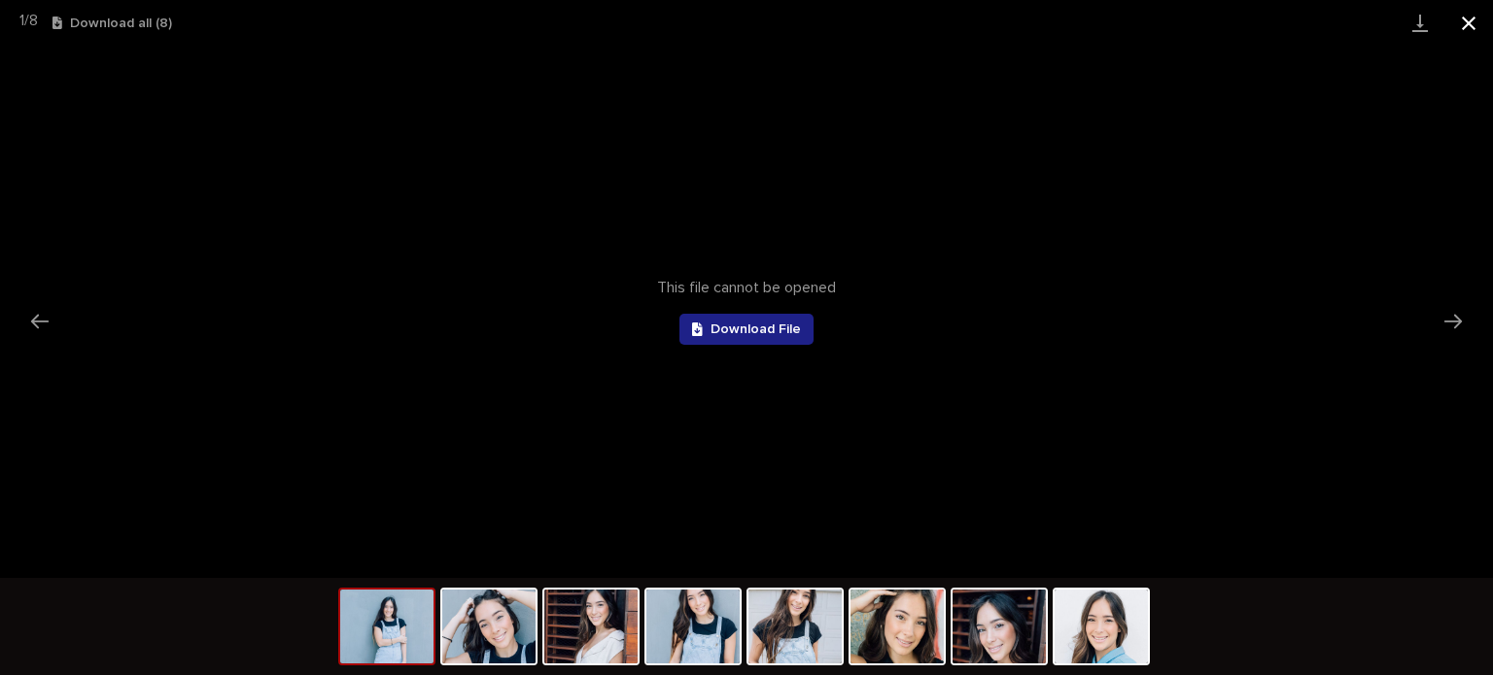
click at [1458, 35] on button "Close gallery" at bounding box center [1468, 23] width 49 height 46
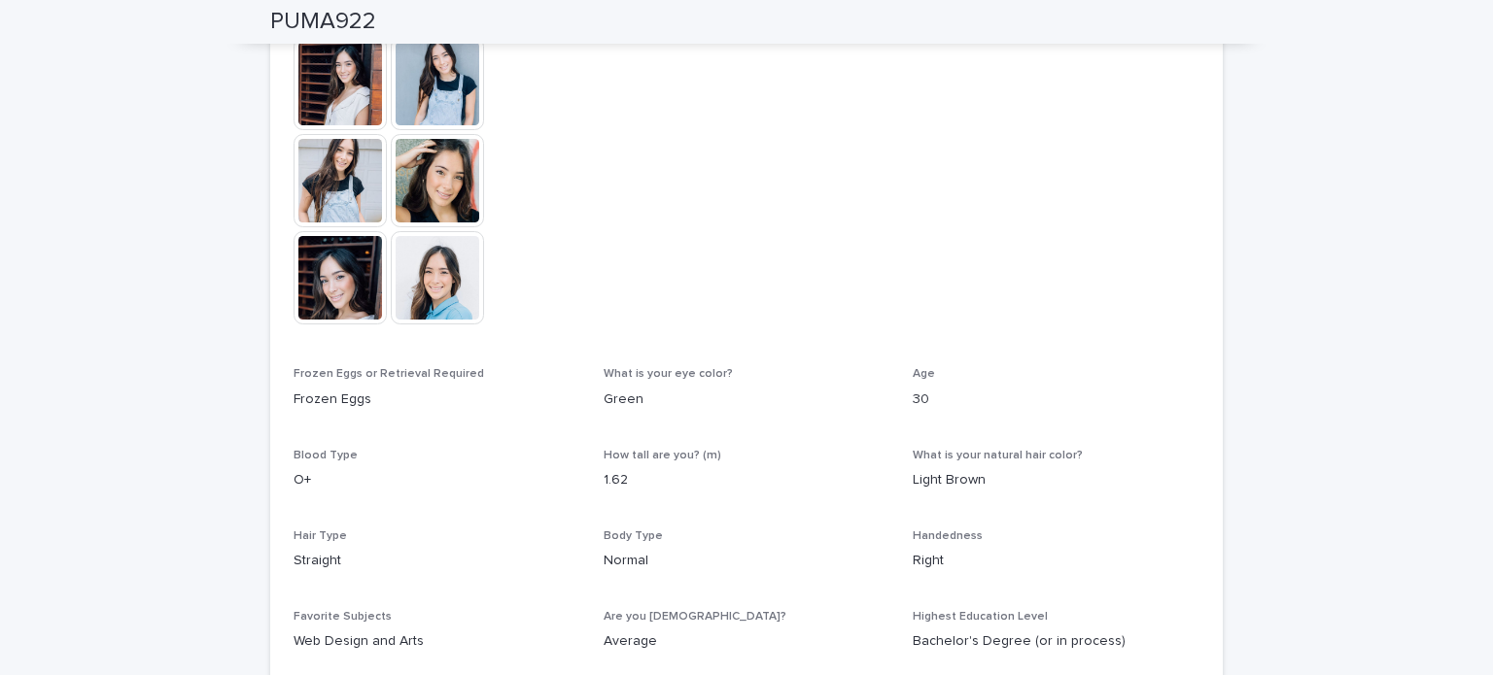
scroll to position [879, 0]
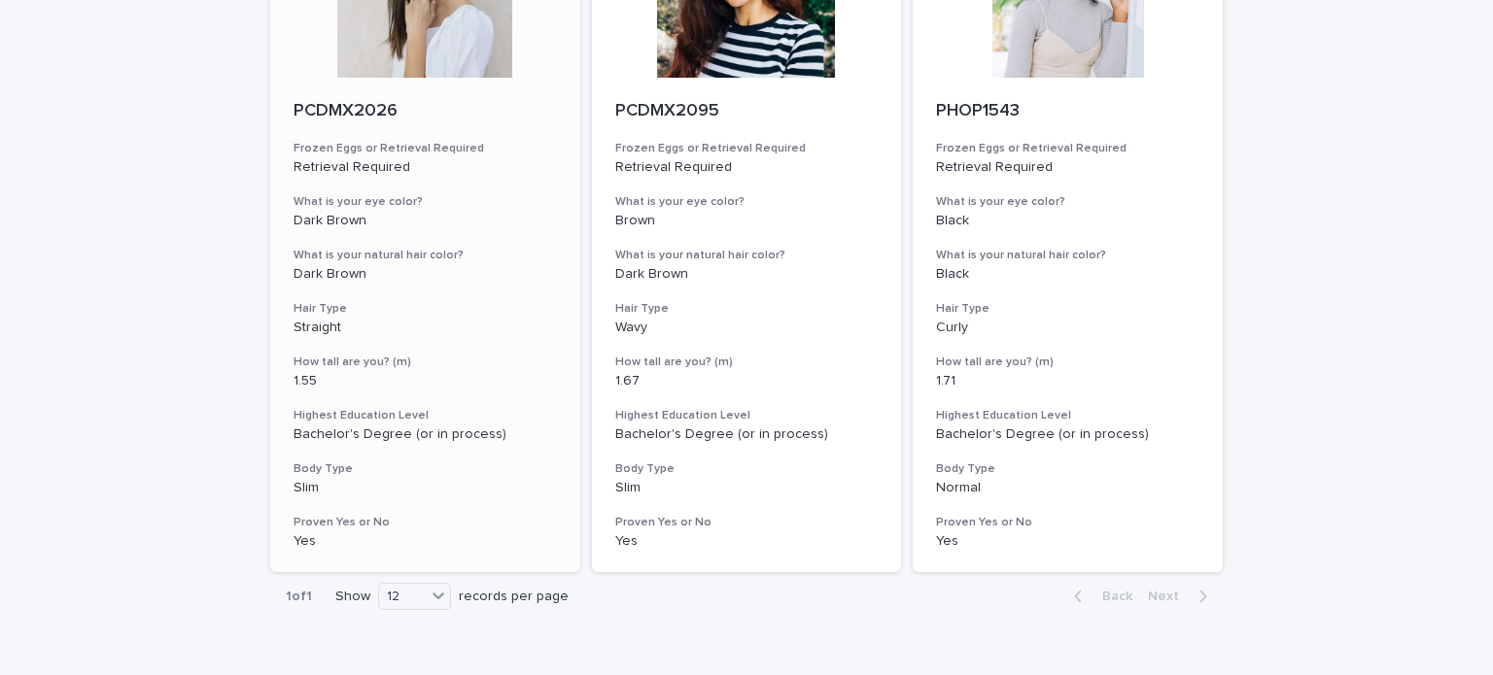
scroll to position [2481, 0]
